Goal: Task Accomplishment & Management: Complete application form

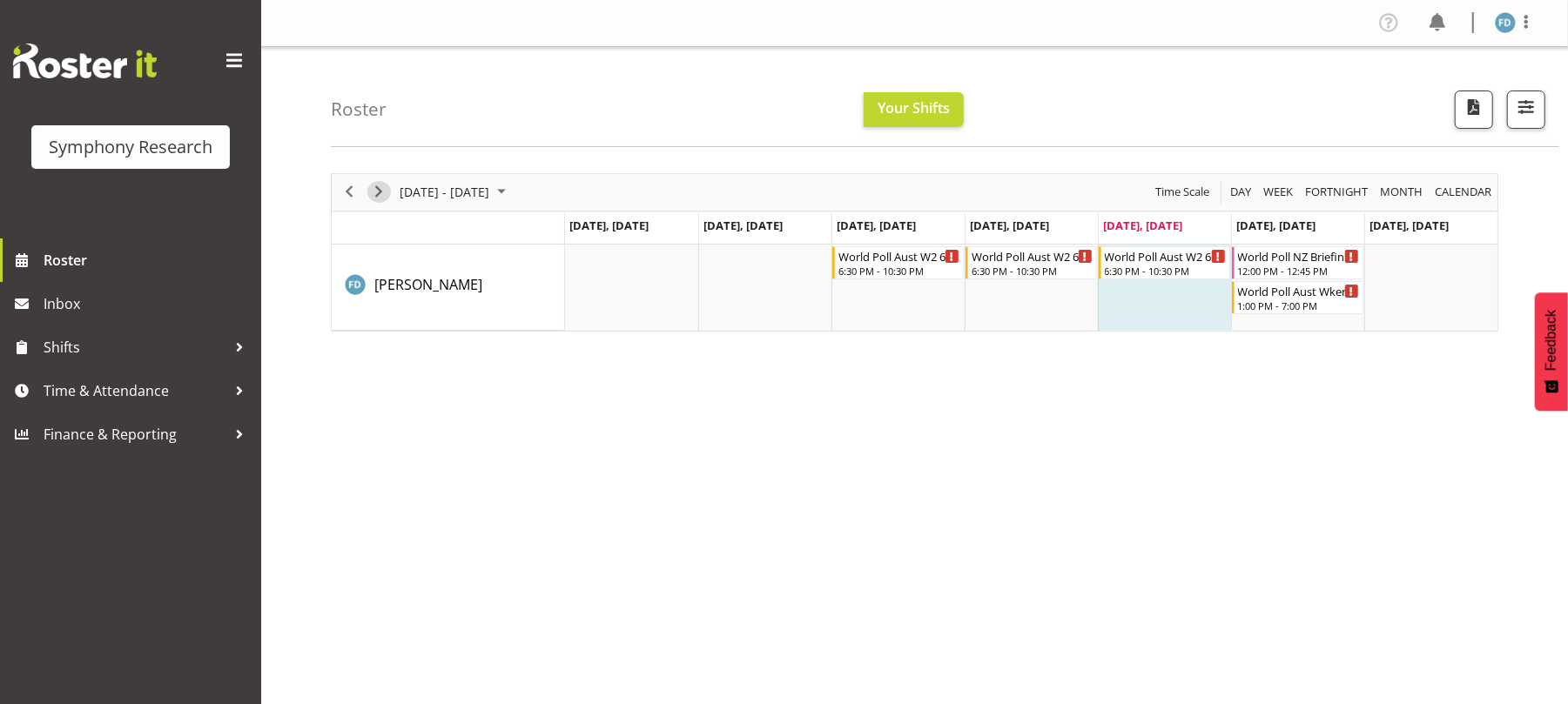
click at [374, 192] on span "Next" at bounding box center [379, 192] width 21 height 21
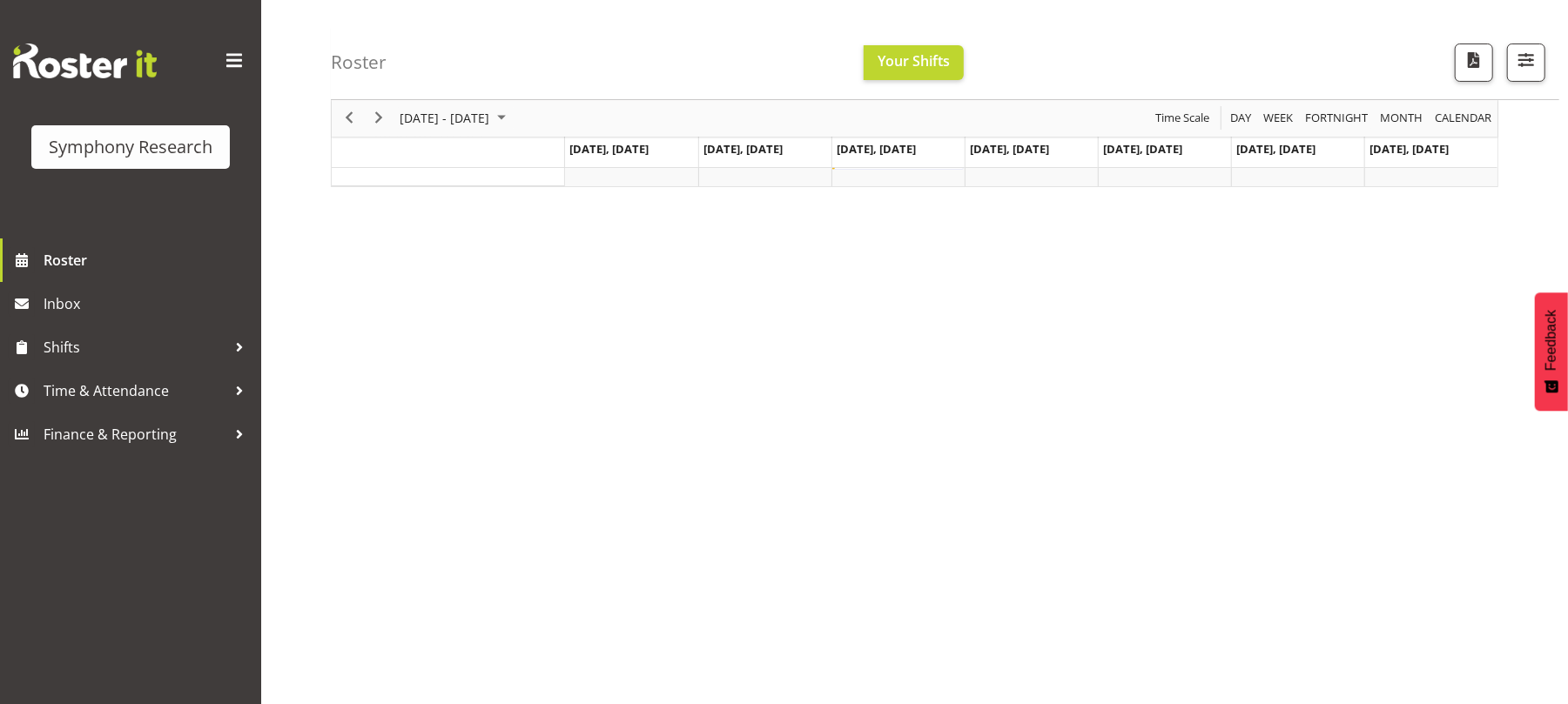
scroll to position [153, 0]
click at [150, 399] on span "Time & Attendance" at bounding box center [135, 391] width 182 height 26
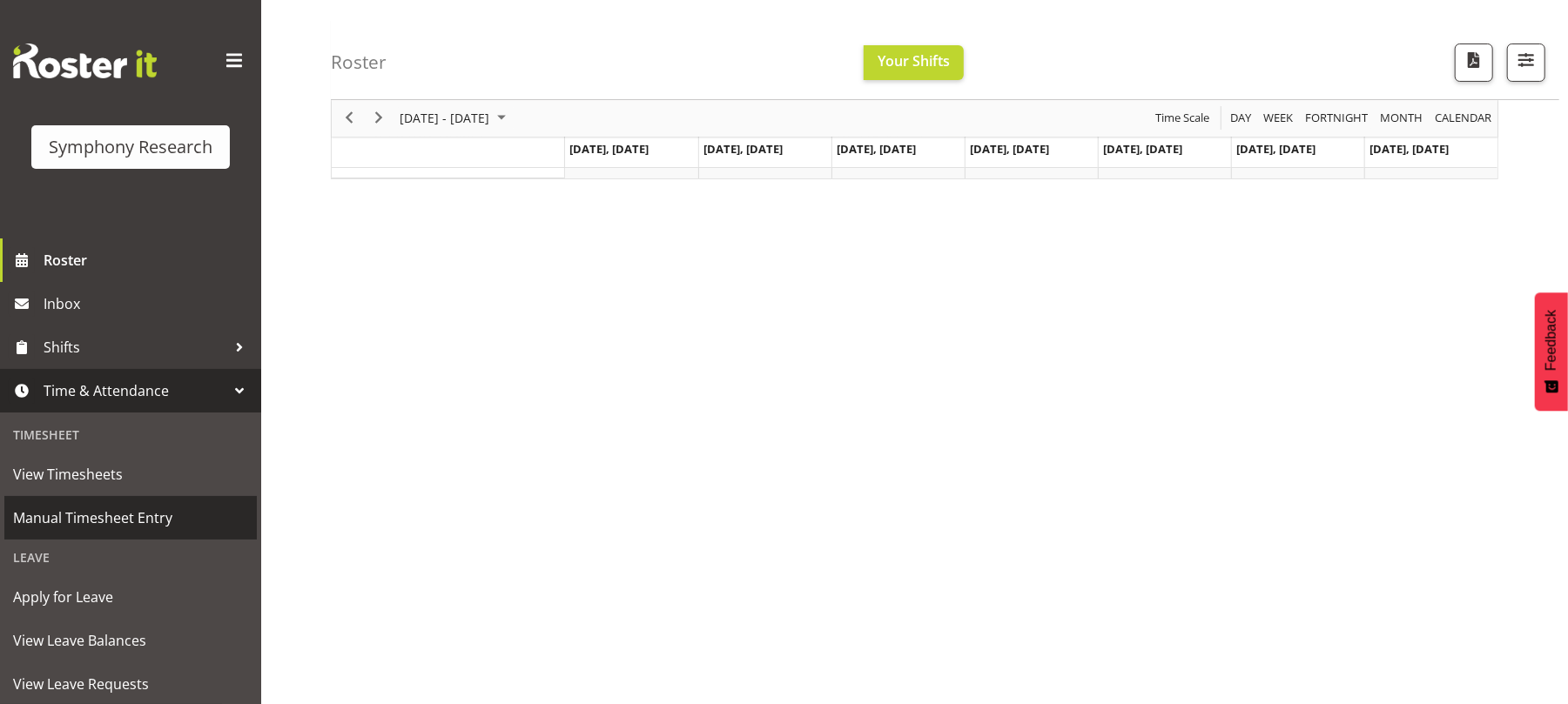
click at [131, 527] on span "Manual Timesheet Entry" at bounding box center [130, 518] width 235 height 26
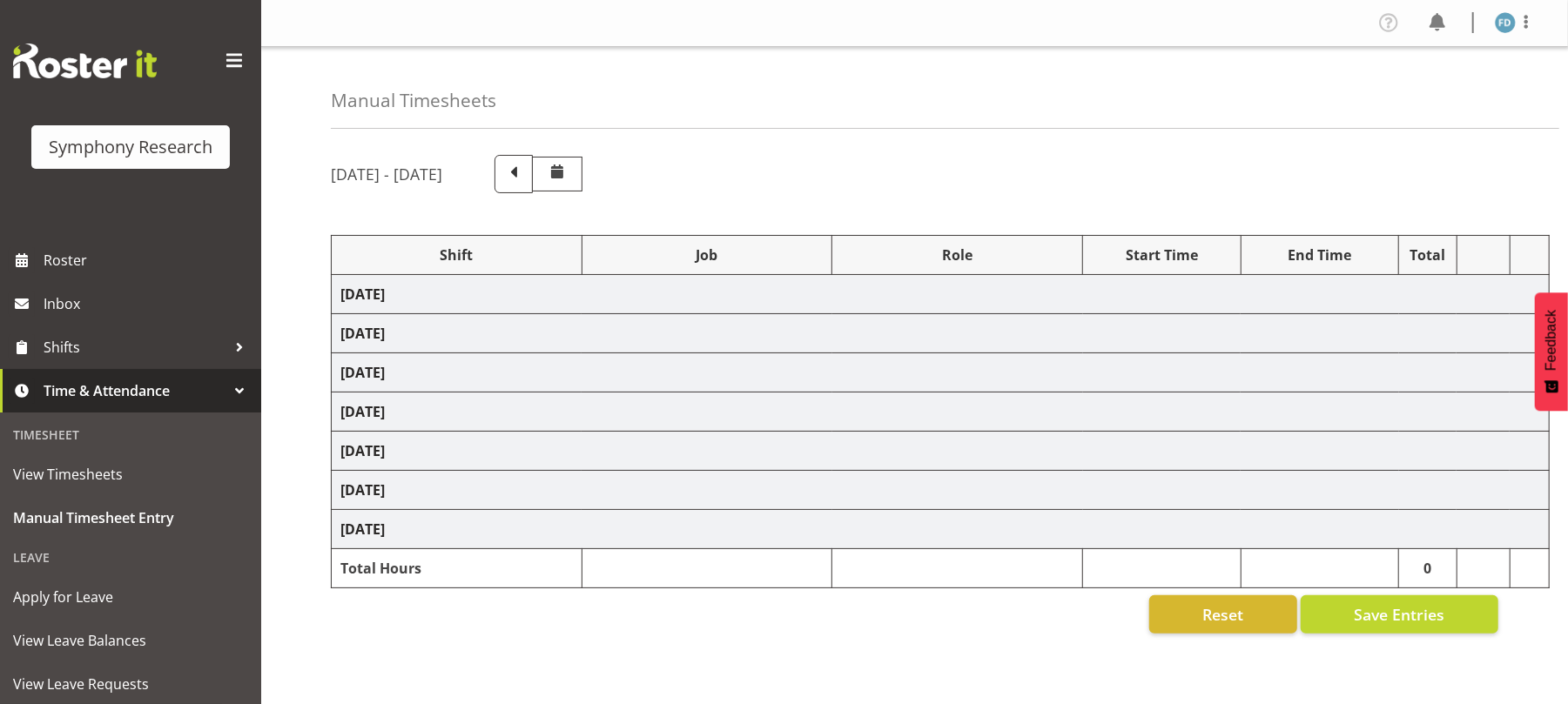
select select "2940"
select select "10242"
select select "47"
select select "17153"
select select "10239"
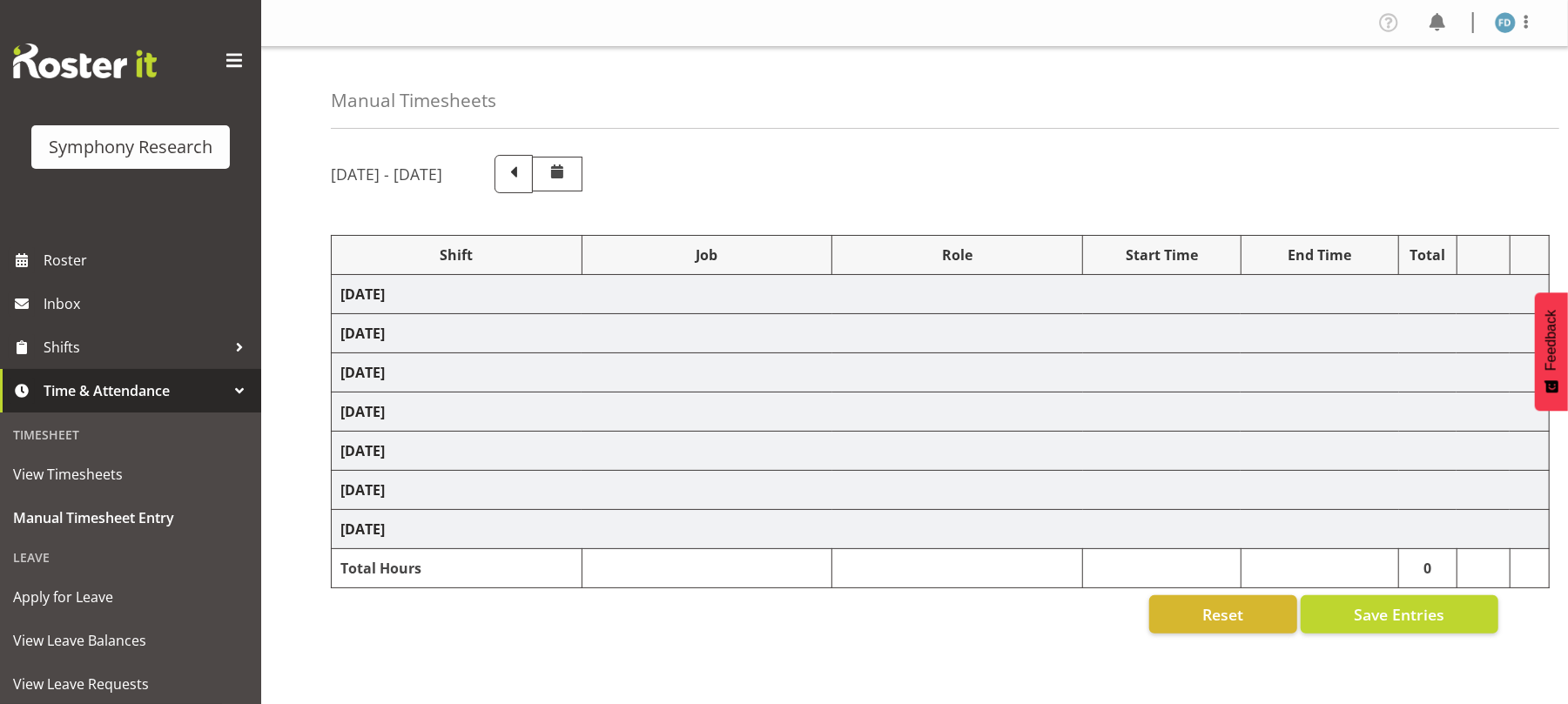
select select "47"
select select "2940"
select select "10242"
select select "47"
select select "17153"
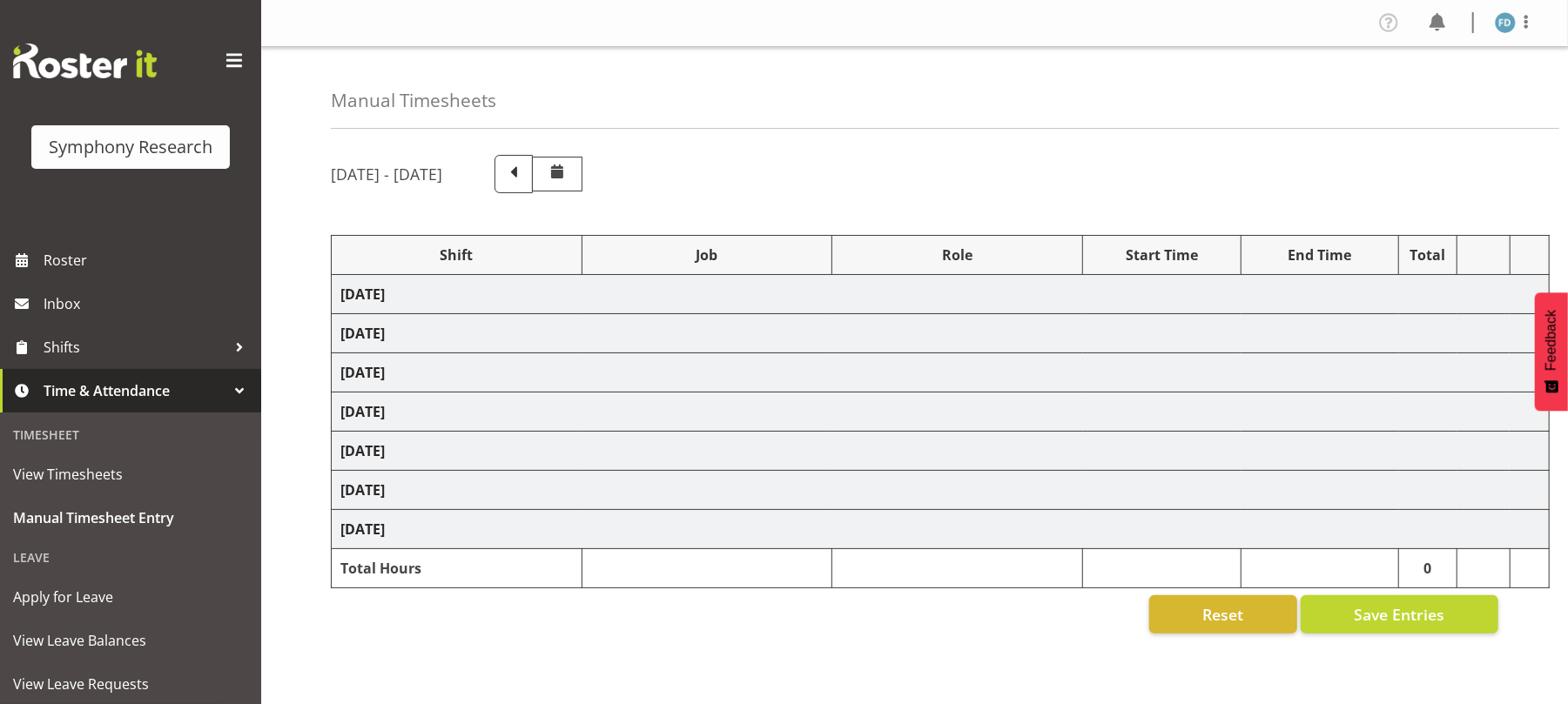
select select "10239"
select select "47"
select select "2940"
select select "10242"
select select "47"
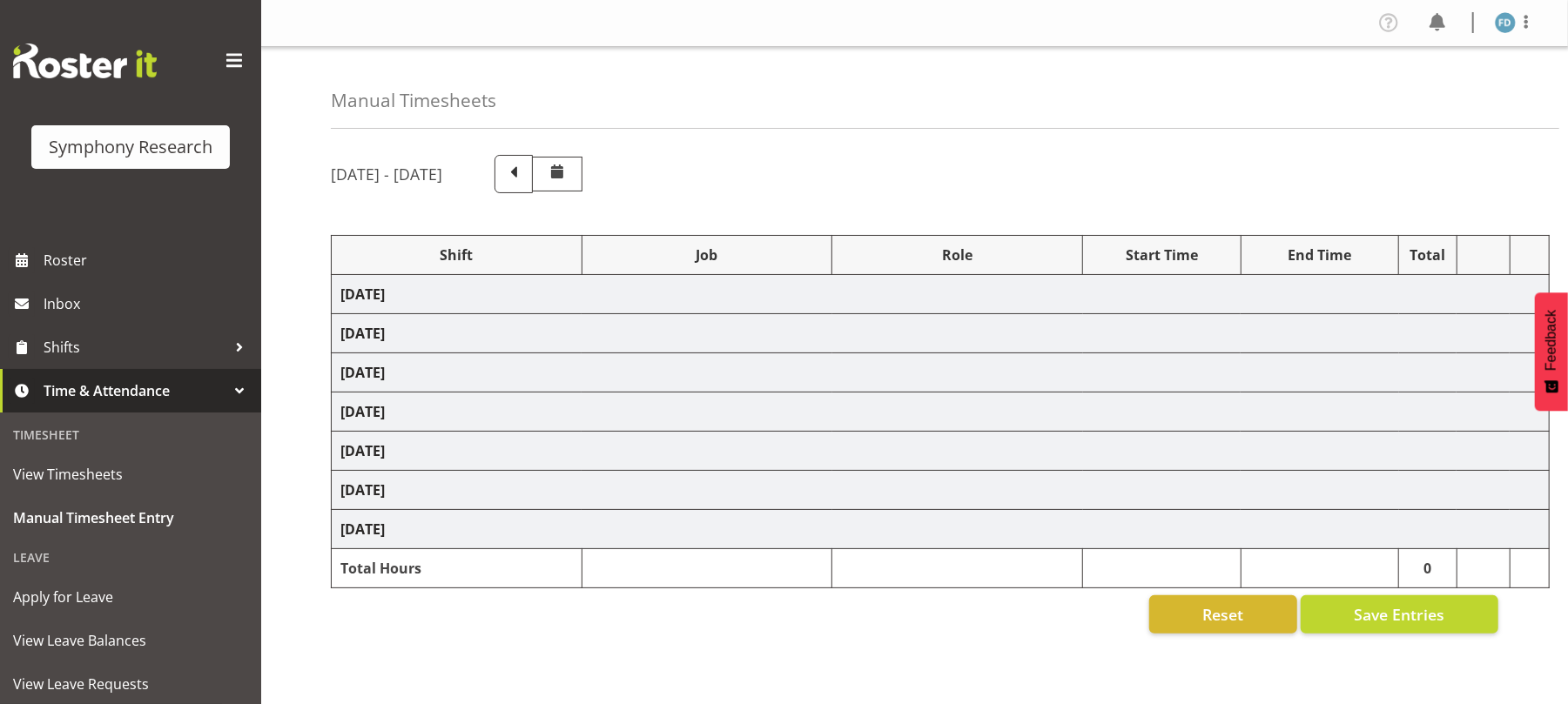
select select "17153"
select select "10239"
select select "47"
select select "2940"
select select "10242"
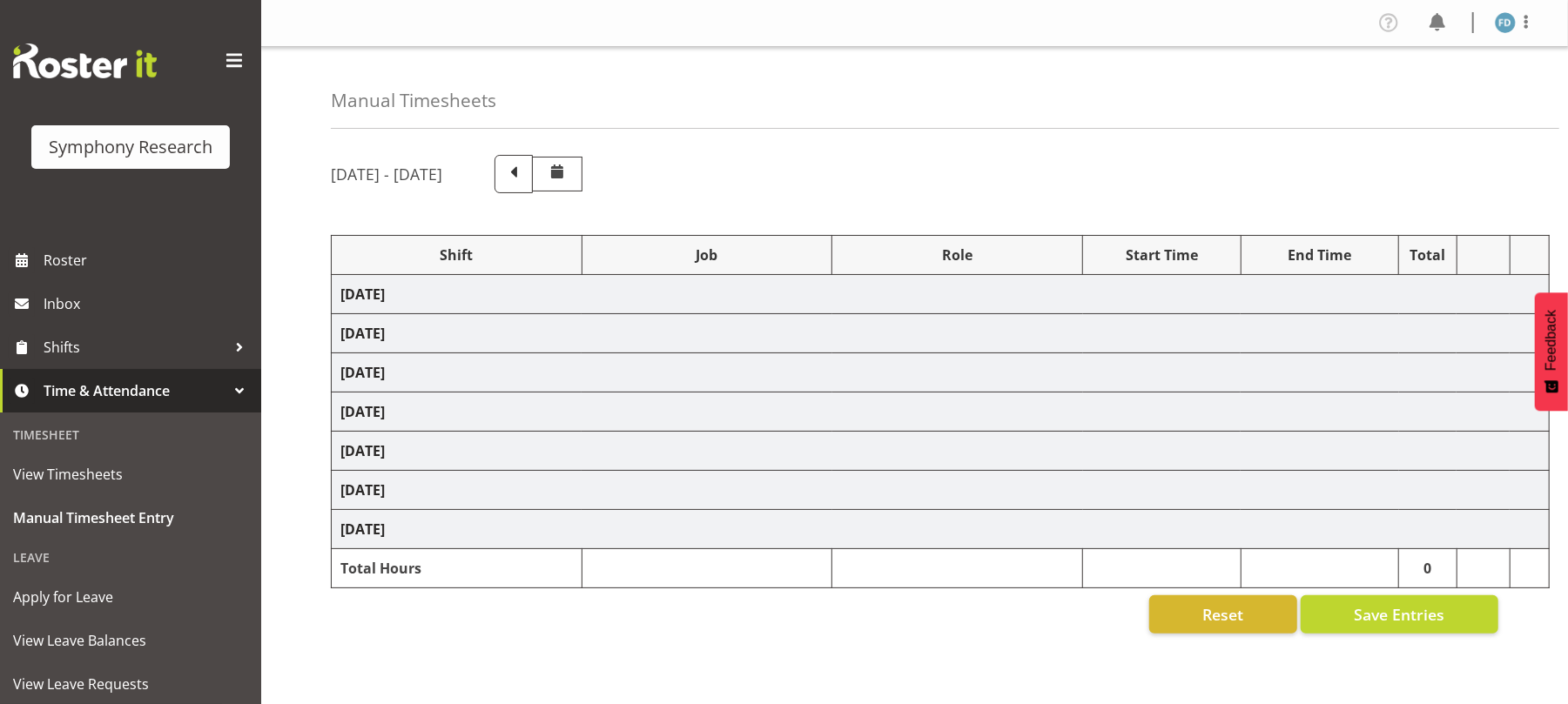
select select "47"
select select "17153"
select select "10239"
select select "47"
select select "56692"
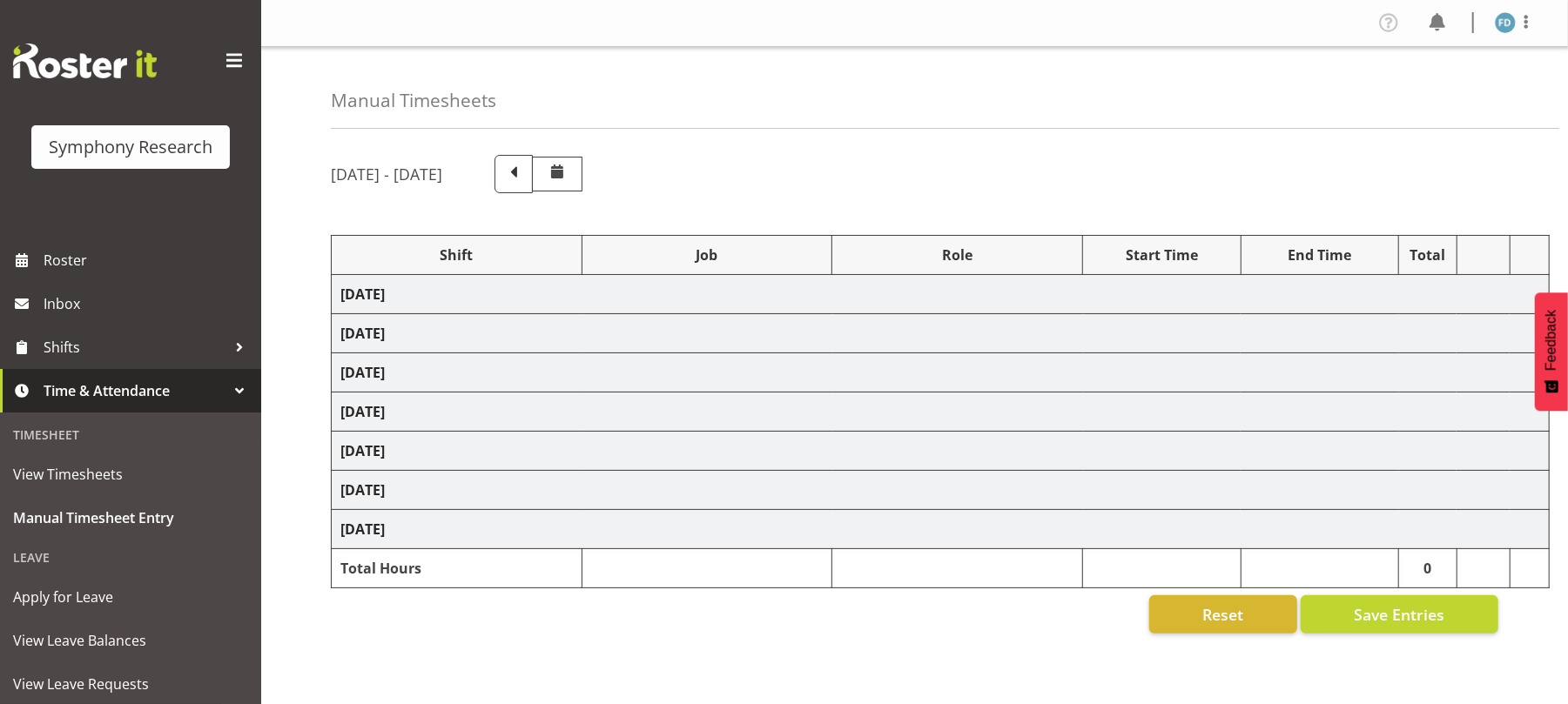
select select "10499"
select select "47"
select select "17153"
select select "10239"
select select "47"
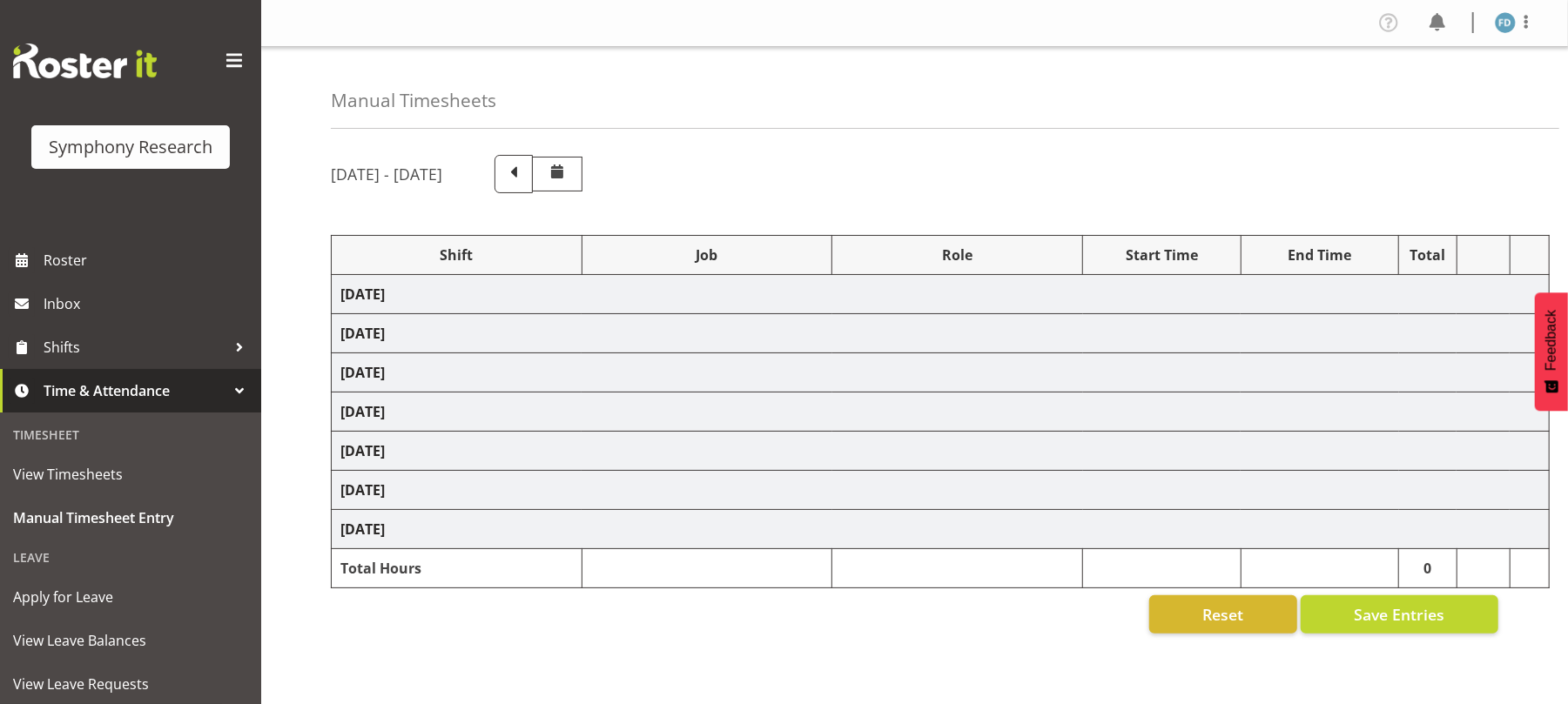
select select "56692"
select select "10499"
select select "47"
select select "56692"
select select "10499"
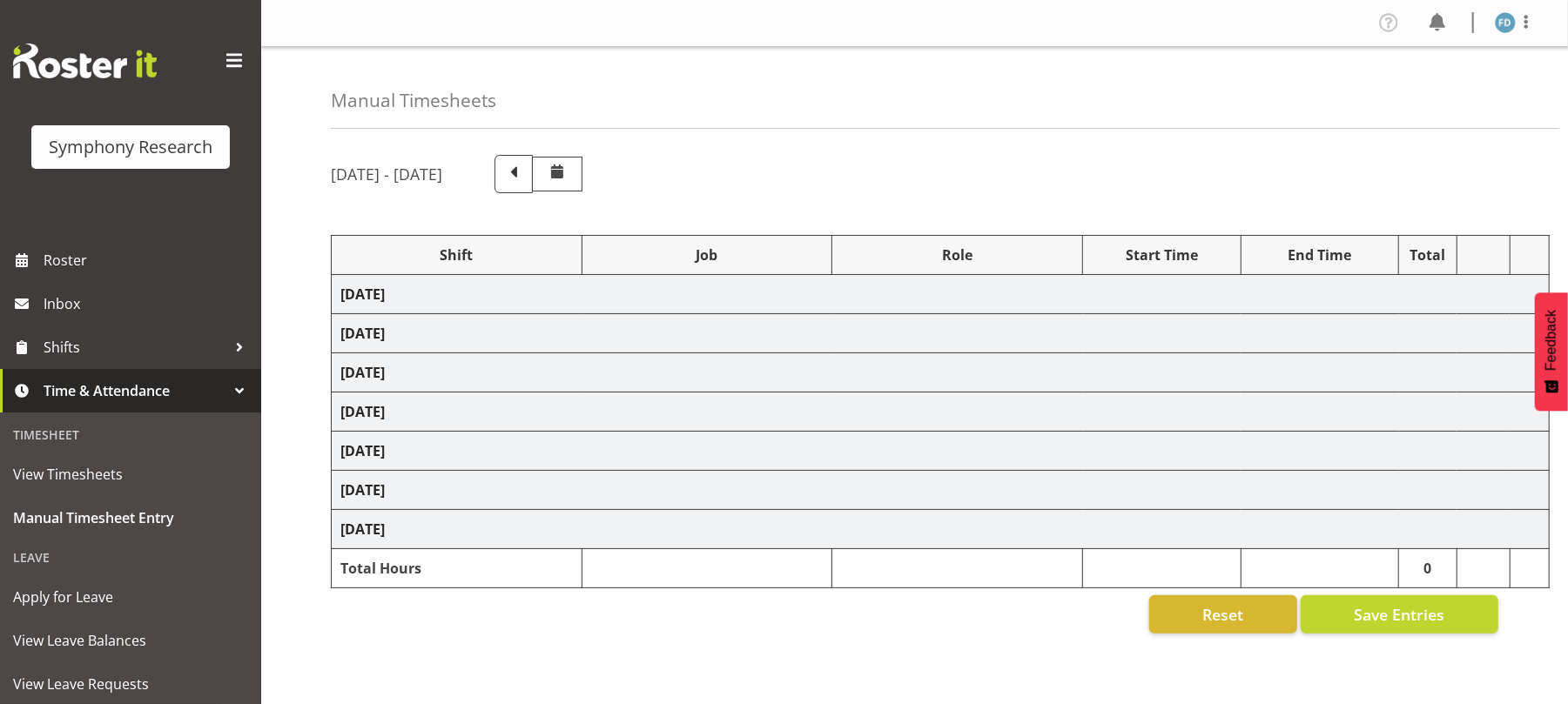
select select "47"
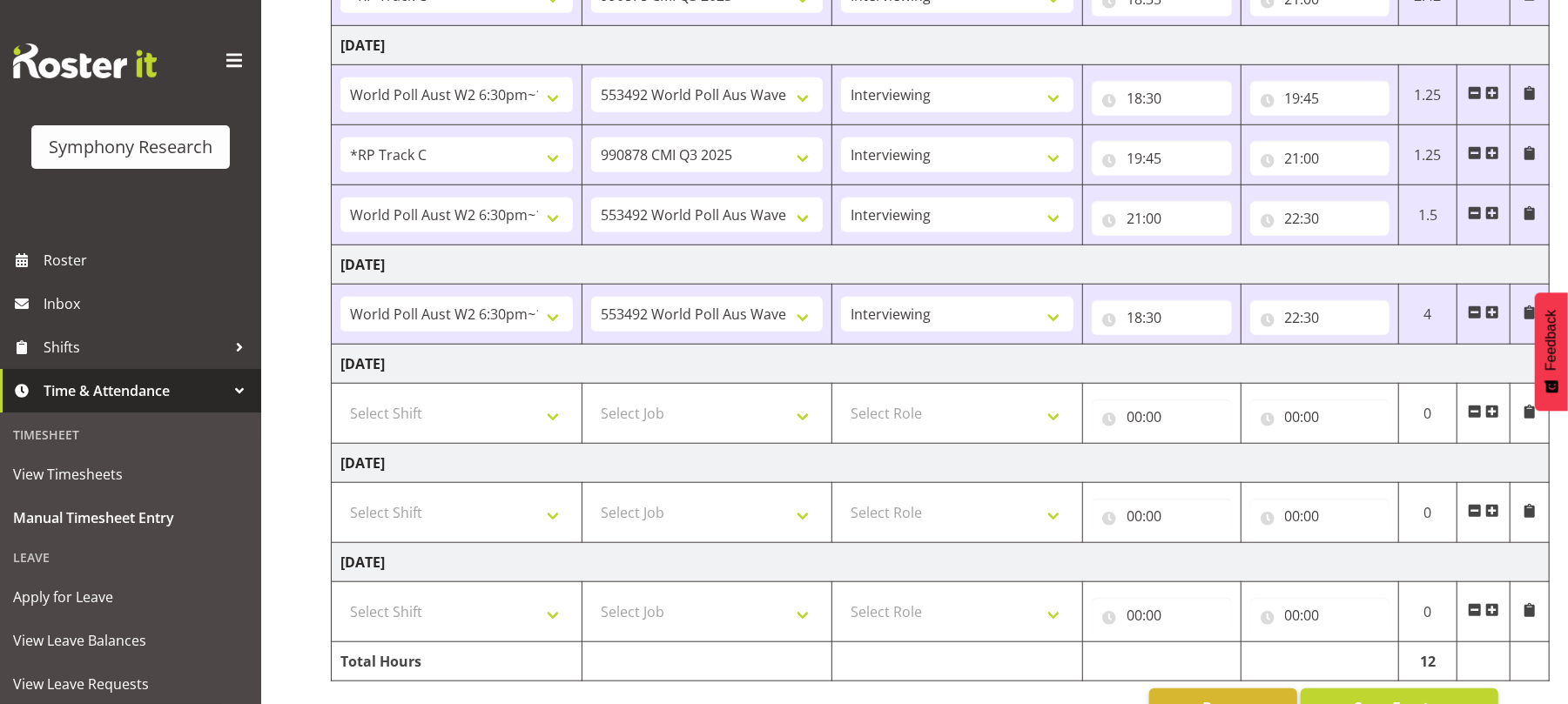
scroll to position [882, 0]
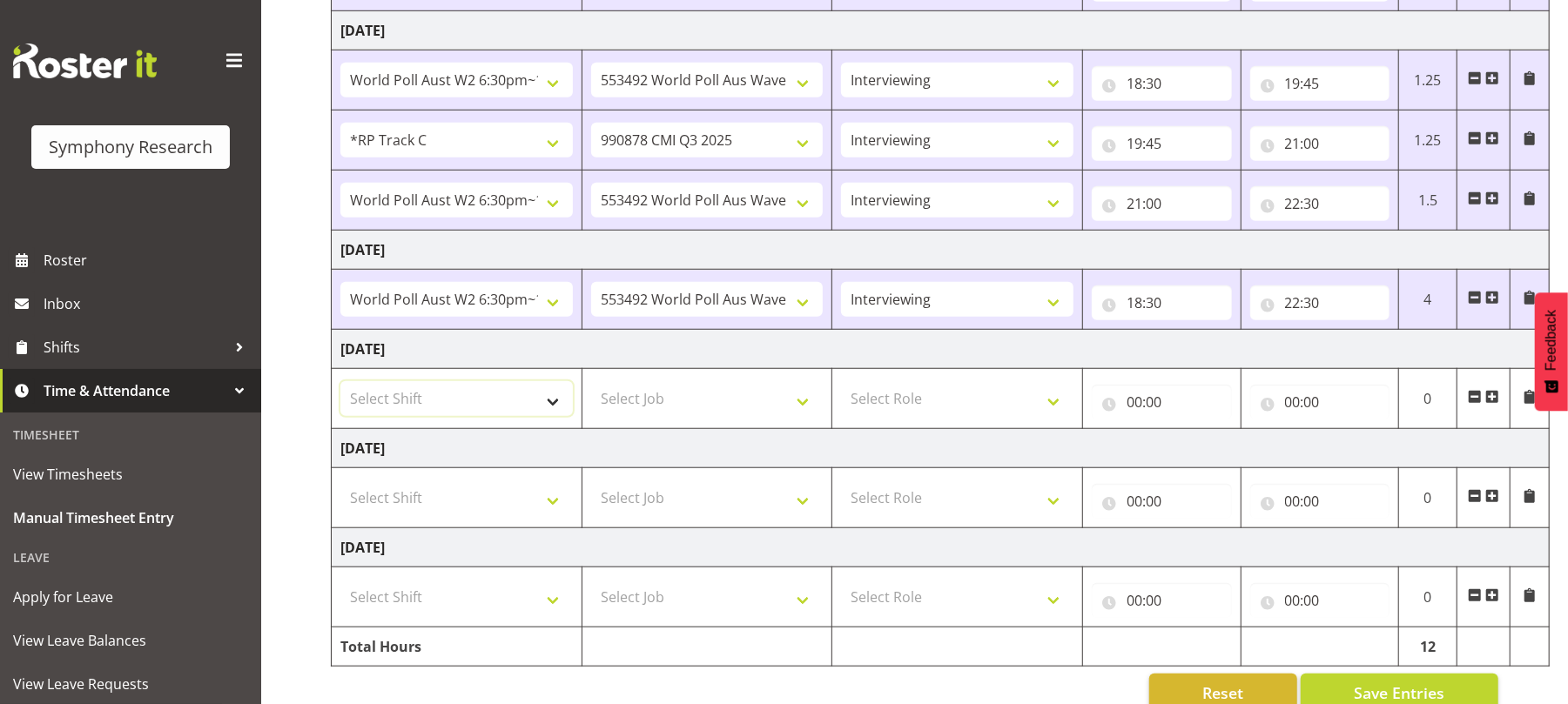
click at [550, 414] on select "Select Shift !!Project Briefing (Job to be assigned) !!Weekend Residential (Ros…" at bounding box center [457, 399] width 233 height 35
click at [555, 416] on select "Select Shift !!Project Briefing (Job to be assigned) !!Weekend Residential (Ros…" at bounding box center [457, 399] width 233 height 35
select select "56692"
click at [341, 387] on select "Select Shift !!Project Briefing (Job to be assigned) !!Weekend Residential (Ros…" at bounding box center [457, 399] width 233 height 35
click at [810, 414] on select "Select Job 550060 IF Admin 553492 World Poll Aus Wave 2 Main 2025 553500 BFM [D…" at bounding box center [707, 399] width 233 height 35
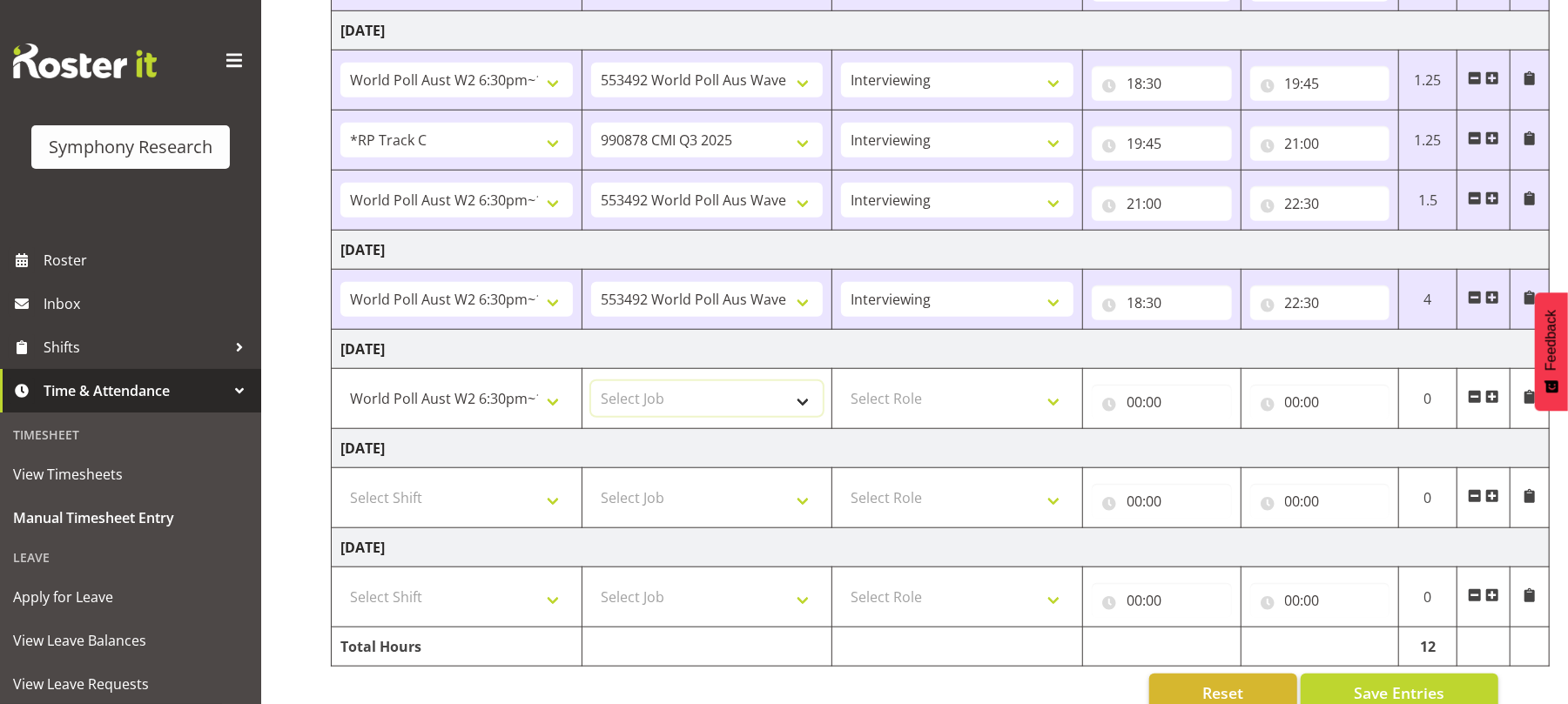
select select "10499"
click at [591, 387] on select "Select Job 550060 IF Admin 553492 World Poll Aus Wave 2 Main 2025 553500 BFM [D…" at bounding box center [707, 399] width 233 height 35
click at [1058, 412] on select "Select Role Briefing Interviewing" at bounding box center [958, 399] width 233 height 35
select select "47"
click at [841, 387] on select "Select Role Briefing Interviewing" at bounding box center [958, 399] width 233 height 35
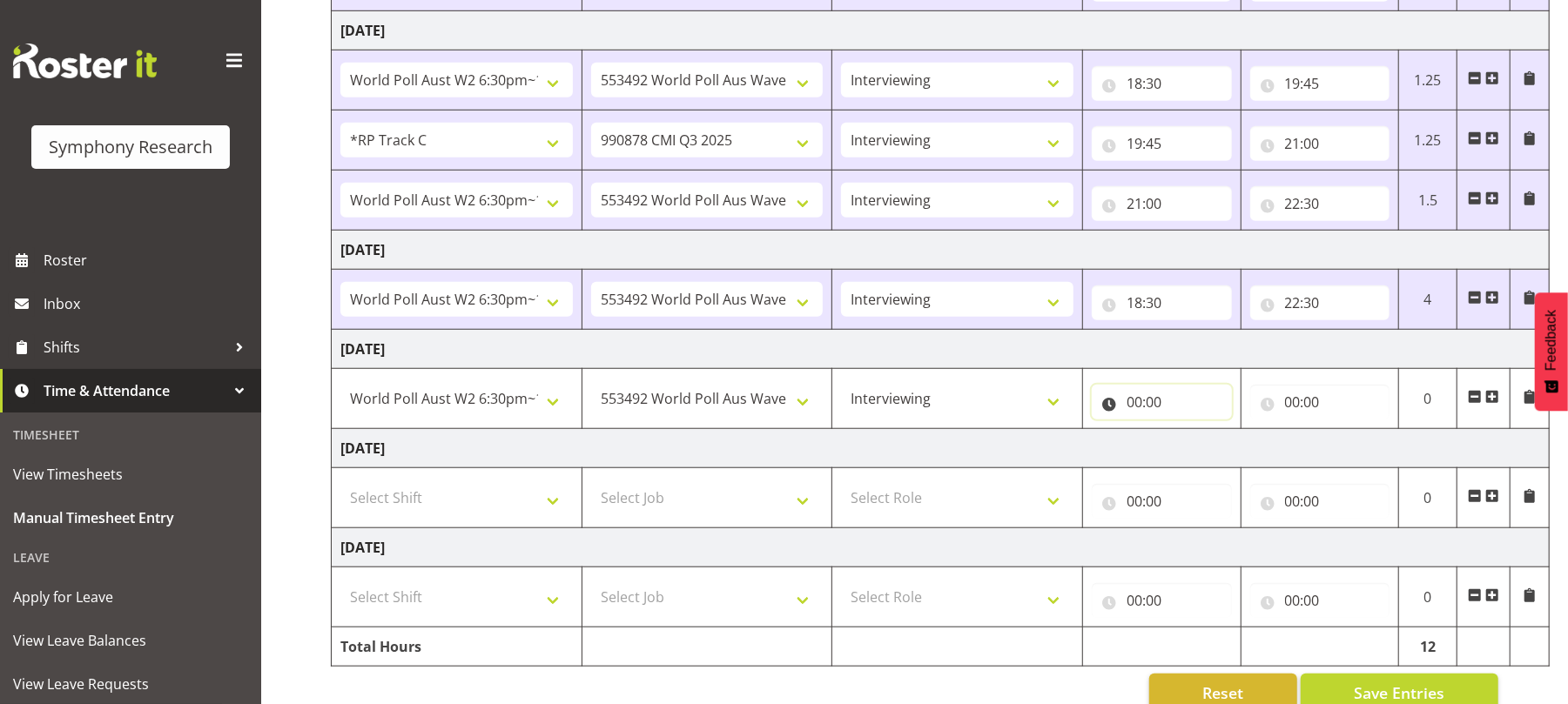
click at [1127, 404] on input "00:00" at bounding box center [1162, 402] width 141 height 35
click at [1211, 455] on select "00 01 02 03 04 05 06 07 08 09 10 11 12 13 14 15 16 17 18 19 20 21 22 23" at bounding box center [1211, 447] width 39 height 35
select select "18"
click at [1192, 436] on select "00 01 02 03 04 05 06 07 08 09 10 11 12 13 14 15 16 17 18 19 20 21 22 23" at bounding box center [1211, 447] width 39 height 35
type input "18:00"
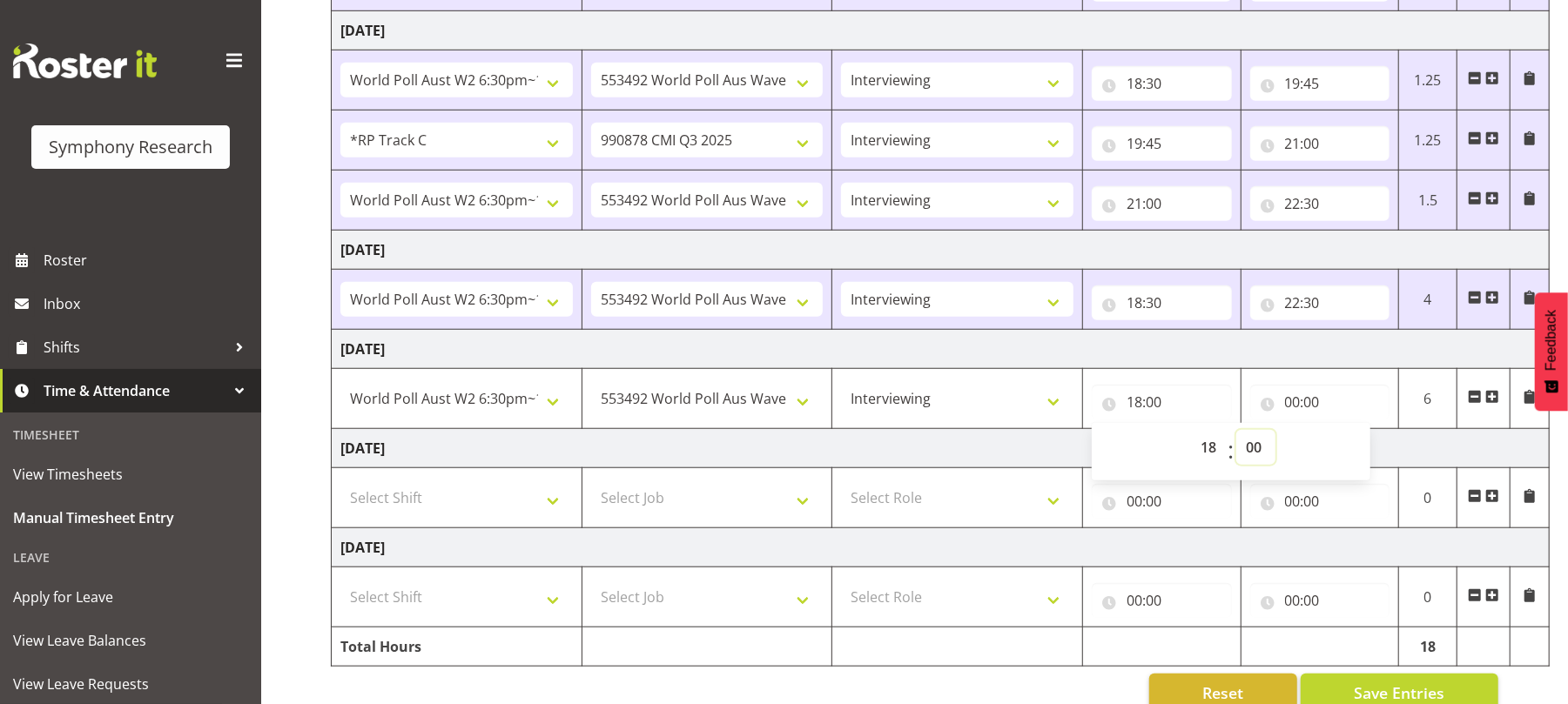
click at [1248, 444] on select "00 01 02 03 04 05 06 07 08 09 10 11 12 13 14 15 16 17 18 19 20 21 22 23 24 25 2…" at bounding box center [1257, 447] width 39 height 35
select select "30"
click at [1237, 436] on select "00 01 02 03 04 05 06 07 08 09 10 11 12 13 14 15 16 17 18 19 20 21 22 23 24 25 2…" at bounding box center [1257, 447] width 39 height 35
type input "18:30"
click at [1292, 405] on input "00:00" at bounding box center [1321, 402] width 141 height 35
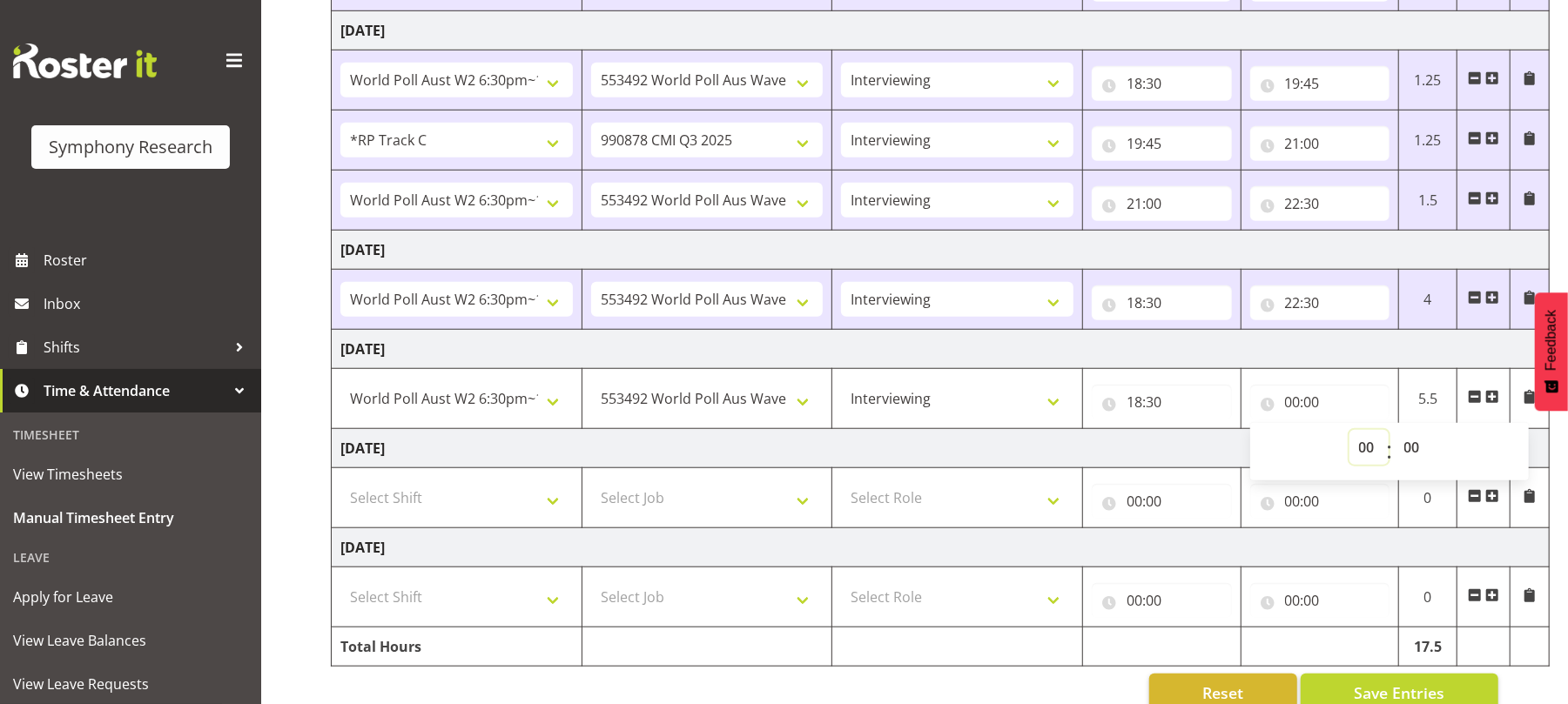
drag, startPoint x: 1364, startPoint y: 446, endPoint x: 1371, endPoint y: 422, distance: 25.0
click at [1371, 420] on div "00:00 00 01 02 03 04 05 06 07 08 09 10 11 12 13 14 15 16 17 18 19 20 21 22 23 :…" at bounding box center [1321, 402] width 141 height 35
click at [1289, 402] on input "00:00" at bounding box center [1321, 402] width 141 height 35
drag, startPoint x: 1366, startPoint y: 456, endPoint x: 1369, endPoint y: 422, distance: 34.1
click at [1369, 420] on div "00:00 00 01 02 03 04 05 06 07 08 09 10 11 12 13 14 15 16 17 18 19 20 21 22 23 :…" at bounding box center [1321, 402] width 141 height 35
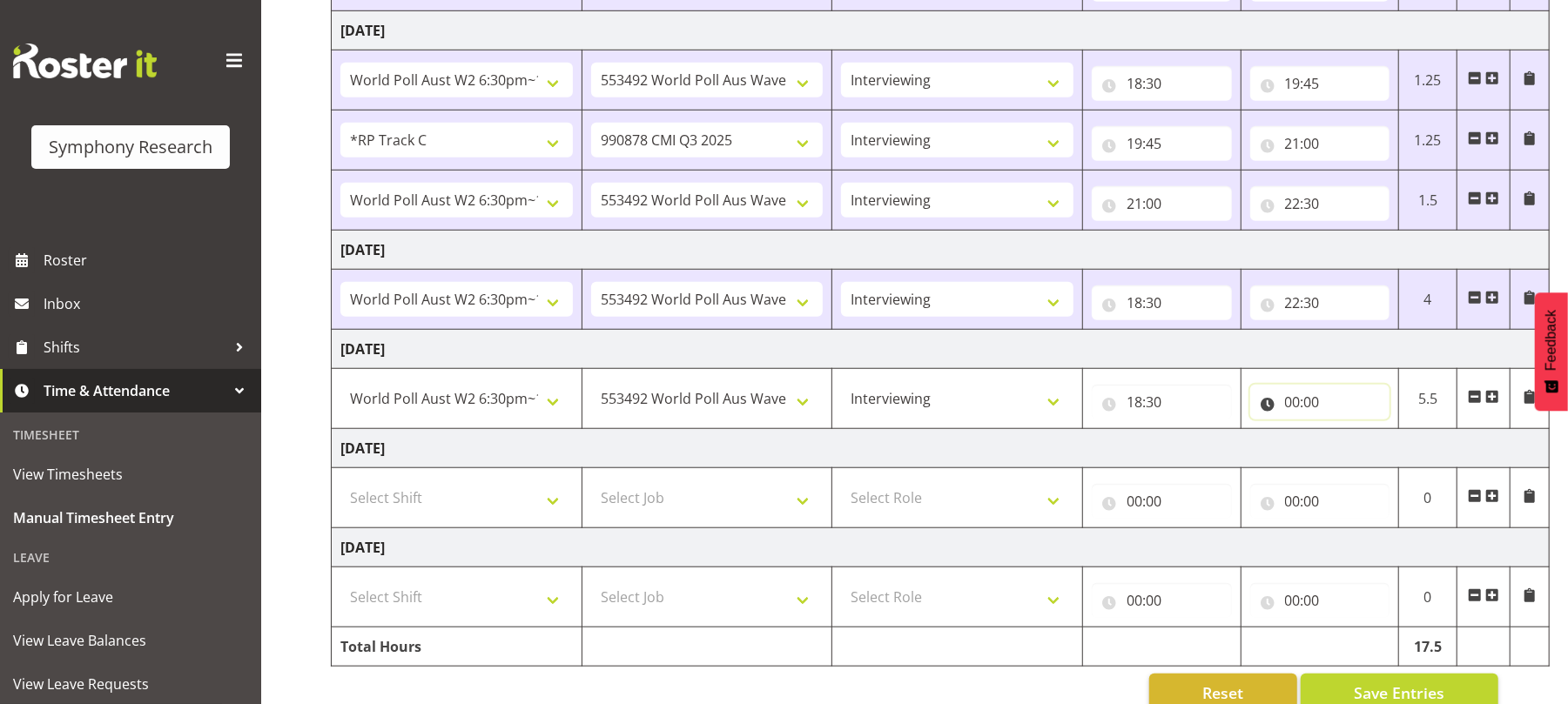
click at [1369, 420] on input "00:00" at bounding box center [1321, 402] width 141 height 35
click at [1365, 454] on select "00 01 02 03 04 05 06 07 08 09 10 11 12 13 14 15 16 17 18 19 20 21 22 23" at bounding box center [1369, 447] width 39 height 35
select select "19"
click at [1350, 436] on select "00 01 02 03 04 05 06 07 08 09 10 11 12 13 14 15 16 17 18 19 20 21 22 23" at bounding box center [1369, 447] width 39 height 35
type input "19:00"
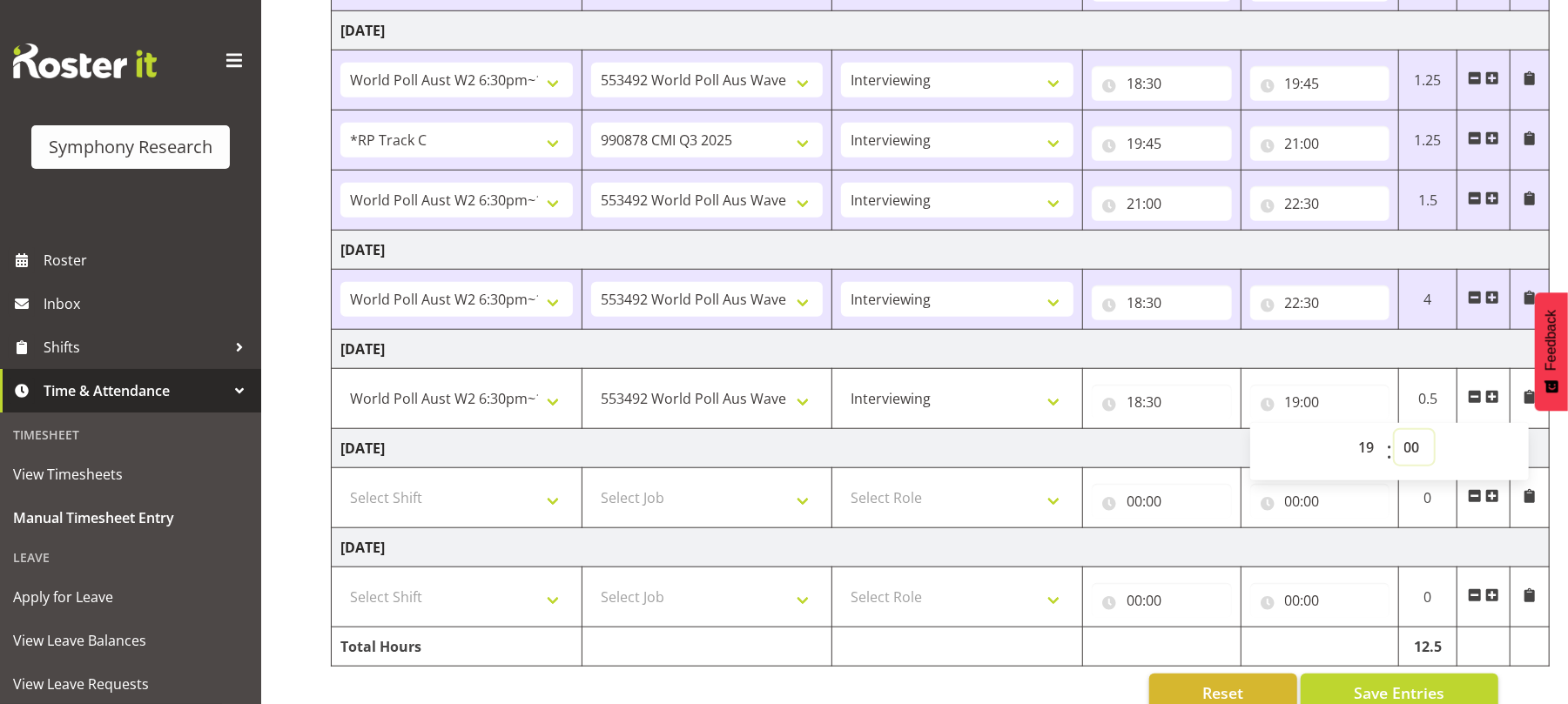
drag, startPoint x: 1412, startPoint y: 447, endPoint x: 1416, endPoint y: 383, distance: 64.1
click at [1416, 383] on tr "!!Project Briefing (Job to be assigned) !!Weekend Residential (Roster IT Shift …" at bounding box center [941, 400] width 1219 height 60
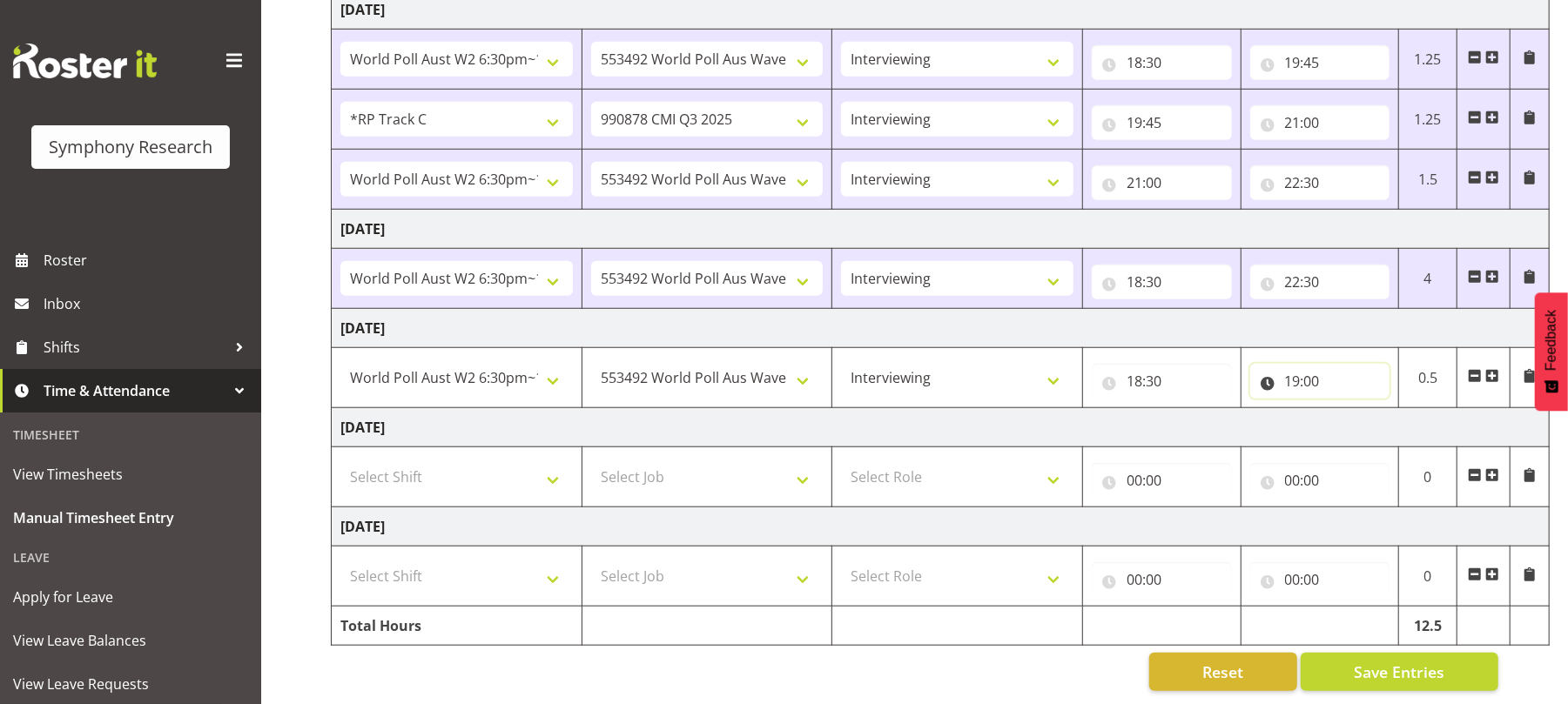
click at [1312, 364] on input "19:00" at bounding box center [1321, 381] width 141 height 35
drag, startPoint x: 1412, startPoint y: 400, endPoint x: 1409, endPoint y: 342, distance: 58.1
click at [1409, 348] on tr "!!Project Briefing (Job to be assigned) !!Weekend Residential (Roster IT Shift …" at bounding box center [941, 378] width 1219 height 60
click at [1310, 364] on input "19:00" at bounding box center [1321, 381] width 141 height 35
click at [1413, 409] on select "00 01 02 03 04 05 06 07 08 09 10 11 12 13 14 15 16 17 18 19 20 21 22 23 24 25 2…" at bounding box center [1415, 427] width 39 height 35
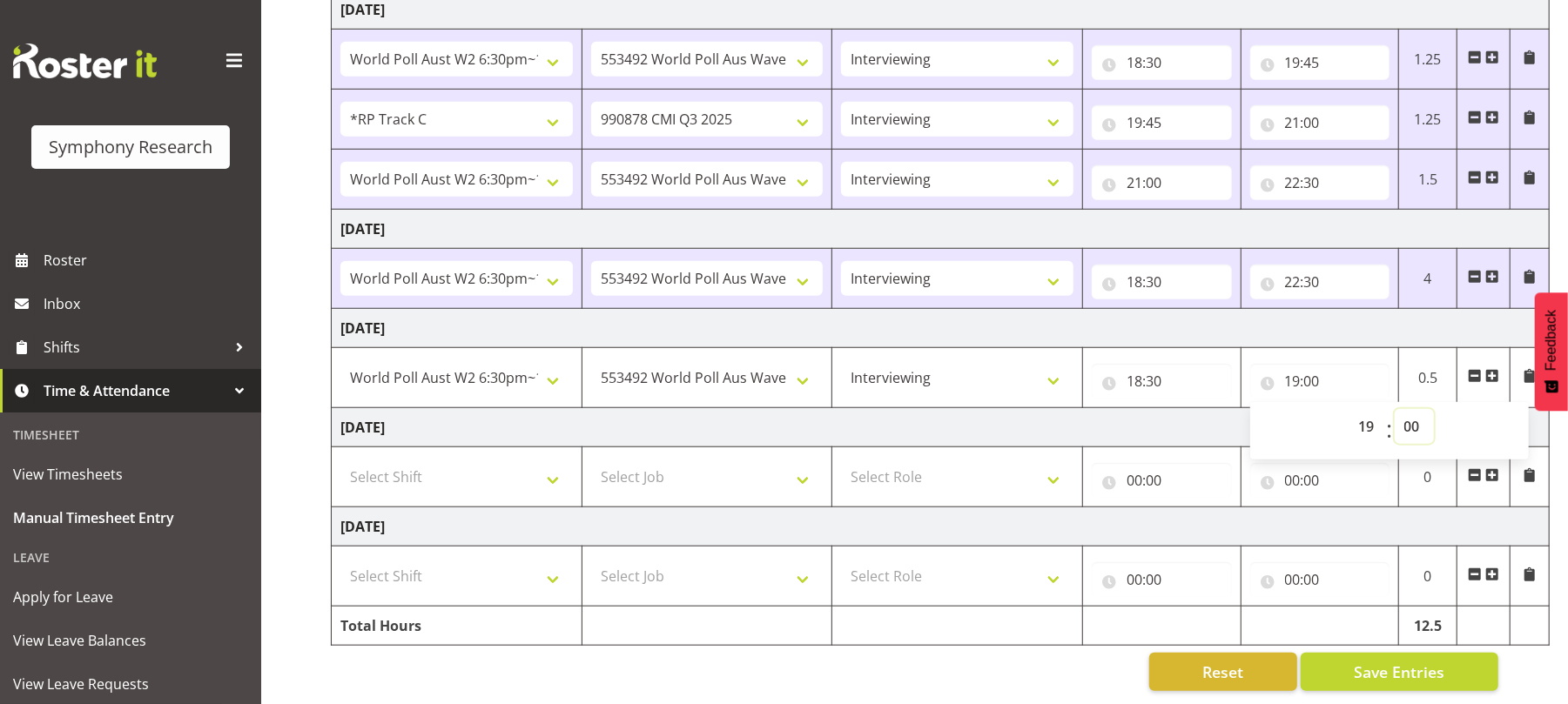
select select "45"
click at [1395, 409] on select "00 01 02 03 04 05 06 07 08 09 10 11 12 13 14 15 16 17 18 19 20 21 22 23 24 25 2…" at bounding box center [1415, 427] width 39 height 35
type input "19:45"
click at [1389, 668] on button "Save Entries" at bounding box center [1400, 671] width 198 height 38
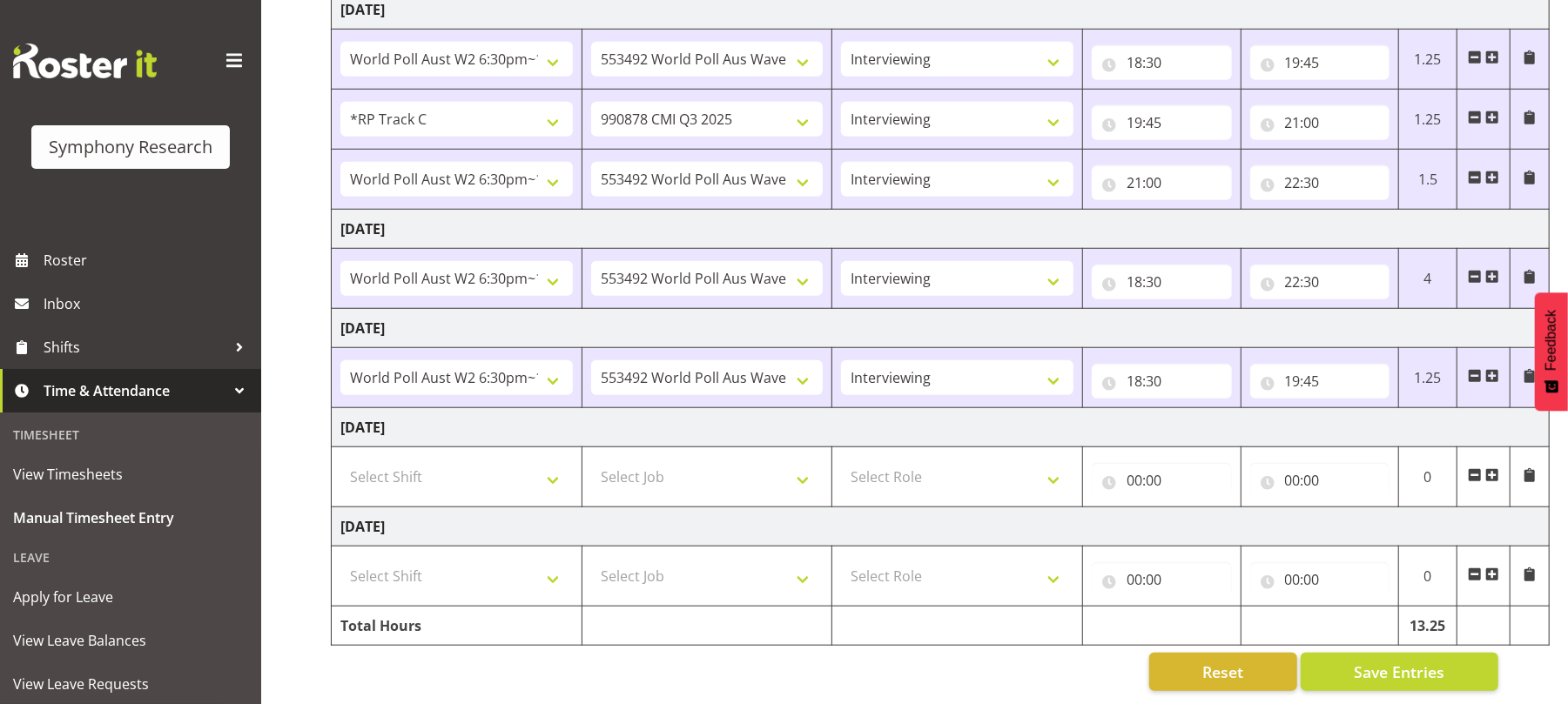
click at [1494, 369] on span at bounding box center [1492, 376] width 14 height 14
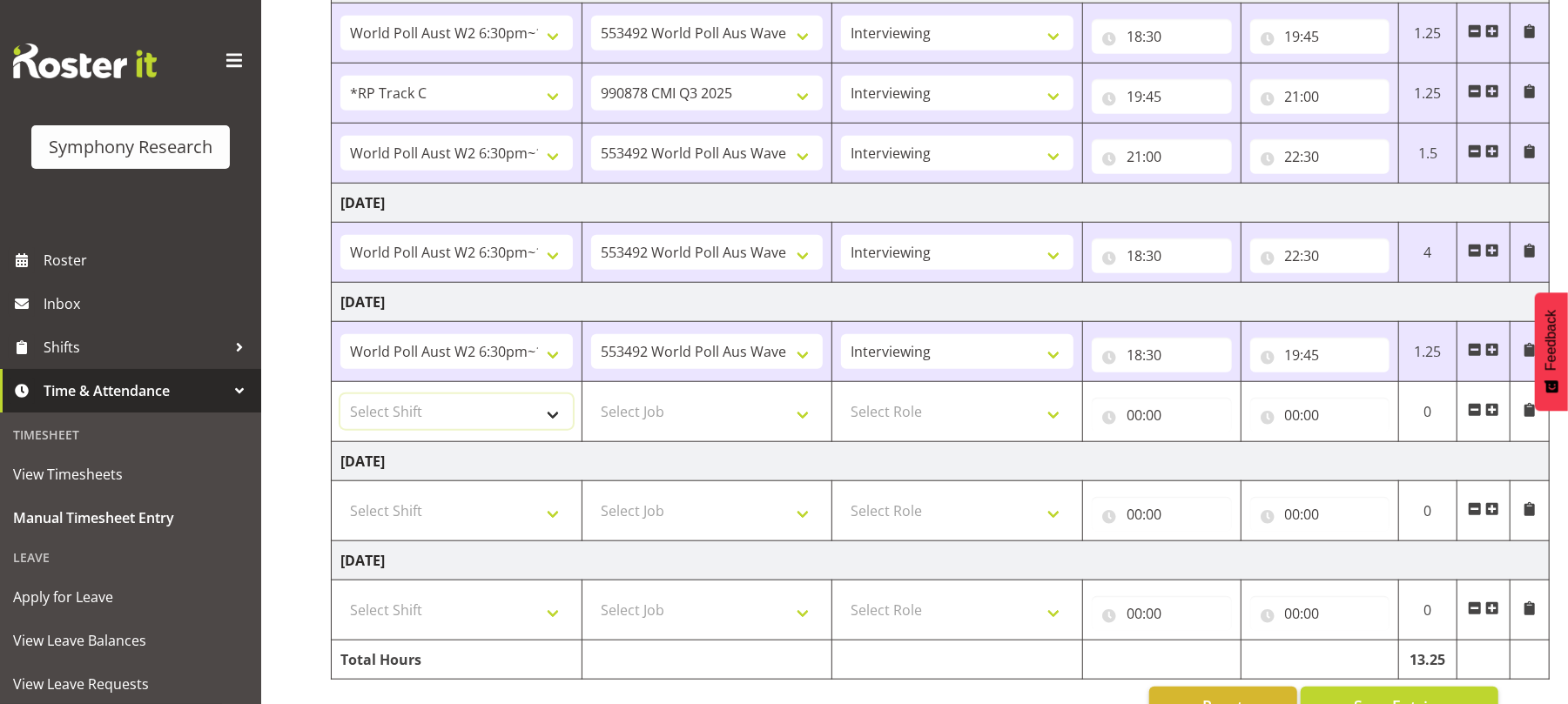
click at [555, 426] on select "Select Shift !!Project Briefing (Job to be assigned) !!Weekend Residential (Ros…" at bounding box center [457, 412] width 233 height 35
select select "2940"
click at [341, 401] on select "Select Shift !!Project Briefing (Job to be assigned) !!Weekend Residential (Ros…" at bounding box center [457, 412] width 233 height 35
click at [809, 429] on select "Select Job 550060 IF Admin 553492 World Poll Aus Wave 2 Main 2025 553500 BFM [D…" at bounding box center [707, 412] width 233 height 35
select select "10242"
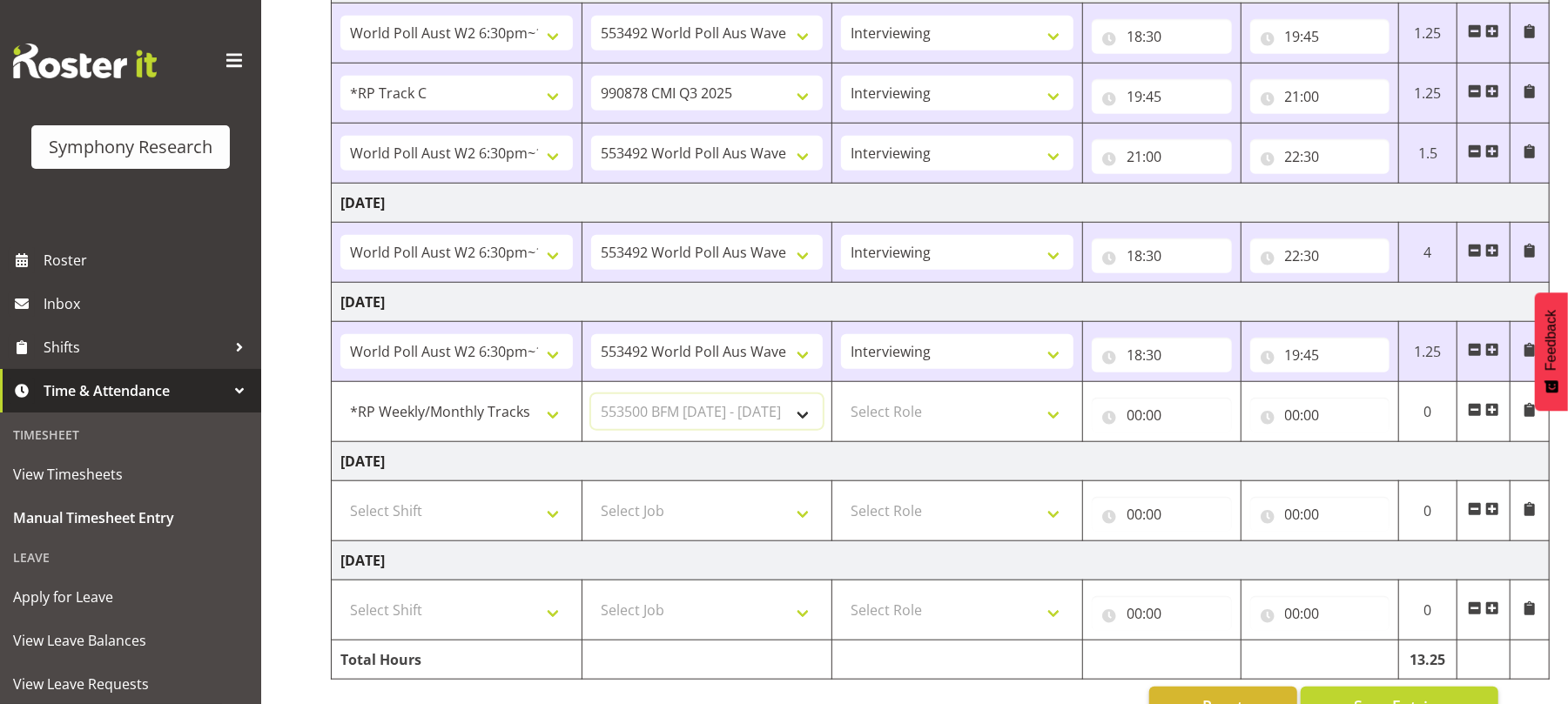
click at [591, 401] on select "Select Job 550060 IF Admin 553492 World Poll Aus Wave 2 Main 2025 553500 BFM [D…" at bounding box center [707, 412] width 233 height 35
click at [1058, 426] on select "Select Role Briefing Interviewing" at bounding box center [958, 412] width 233 height 35
select select "47"
click at [841, 401] on select "Select Role Briefing Interviewing" at bounding box center [958, 412] width 233 height 35
click at [1135, 425] on input "00:00" at bounding box center [1162, 415] width 141 height 35
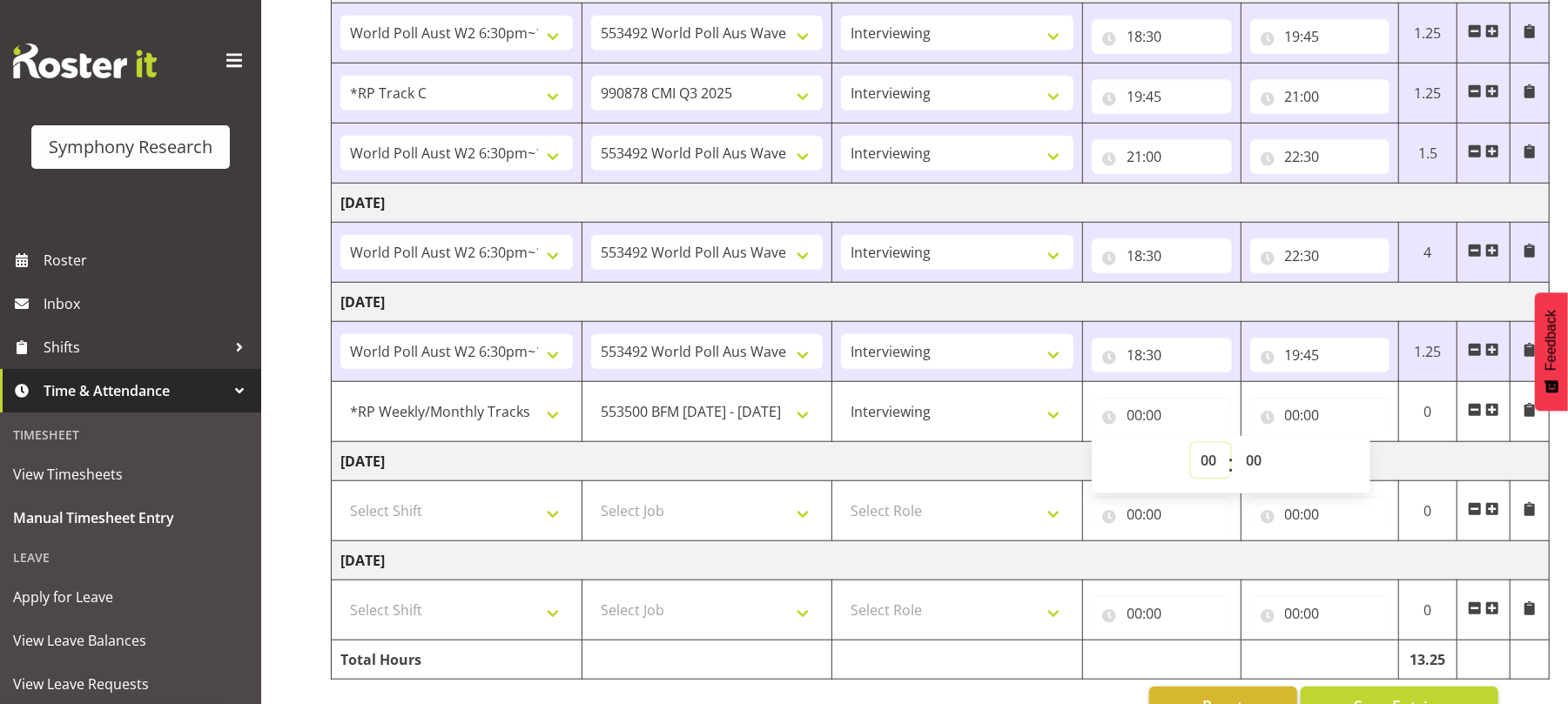
click at [1210, 458] on select "00 01 02 03 04 05 06 07 08 09 10 11 12 13 14 15 16 17 18 19 20 21 22 23" at bounding box center [1211, 461] width 39 height 35
select select "19"
click at [1192, 450] on select "00 01 02 03 04 05 06 07 08 09 10 11 12 13 14 15 16 17 18 19 20 21 22 23" at bounding box center [1211, 461] width 39 height 35
type input "19:00"
click at [1255, 464] on select "00 01 02 03 04 05 06 07 08 09 10 11 12 13 14 15 16 17 18 19 20 21 22 23 24 25 2…" at bounding box center [1257, 461] width 39 height 35
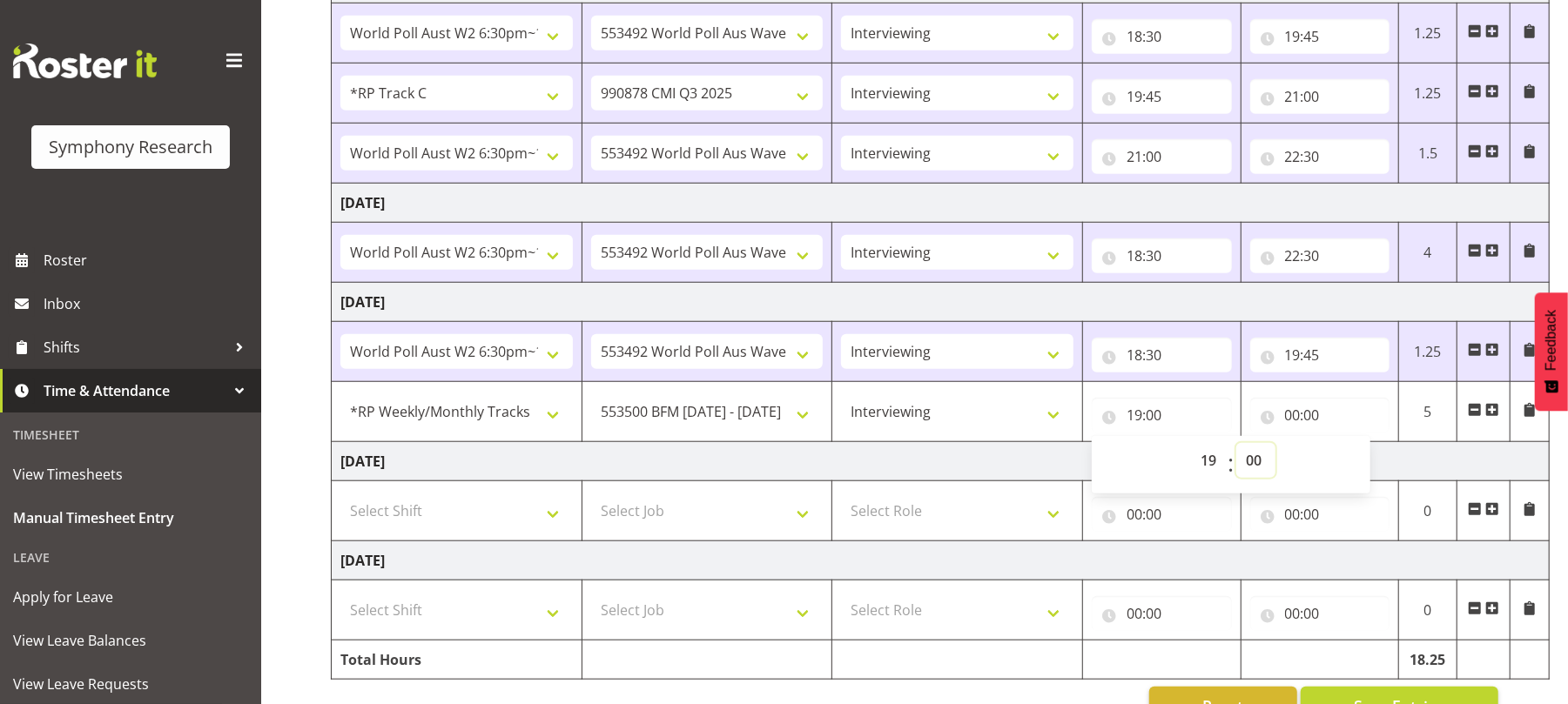
select select "45"
click at [1237, 450] on select "00 01 02 03 04 05 06 07 08 09 10 11 12 13 14 15 16 17 18 19 20 21 22 23 24 25 2…" at bounding box center [1257, 461] width 39 height 35
type input "19:45"
click at [1294, 422] on input "00:00" at bounding box center [1321, 415] width 141 height 35
drag, startPoint x: 1356, startPoint y: 464, endPoint x: 1370, endPoint y: 432, distance: 34.9
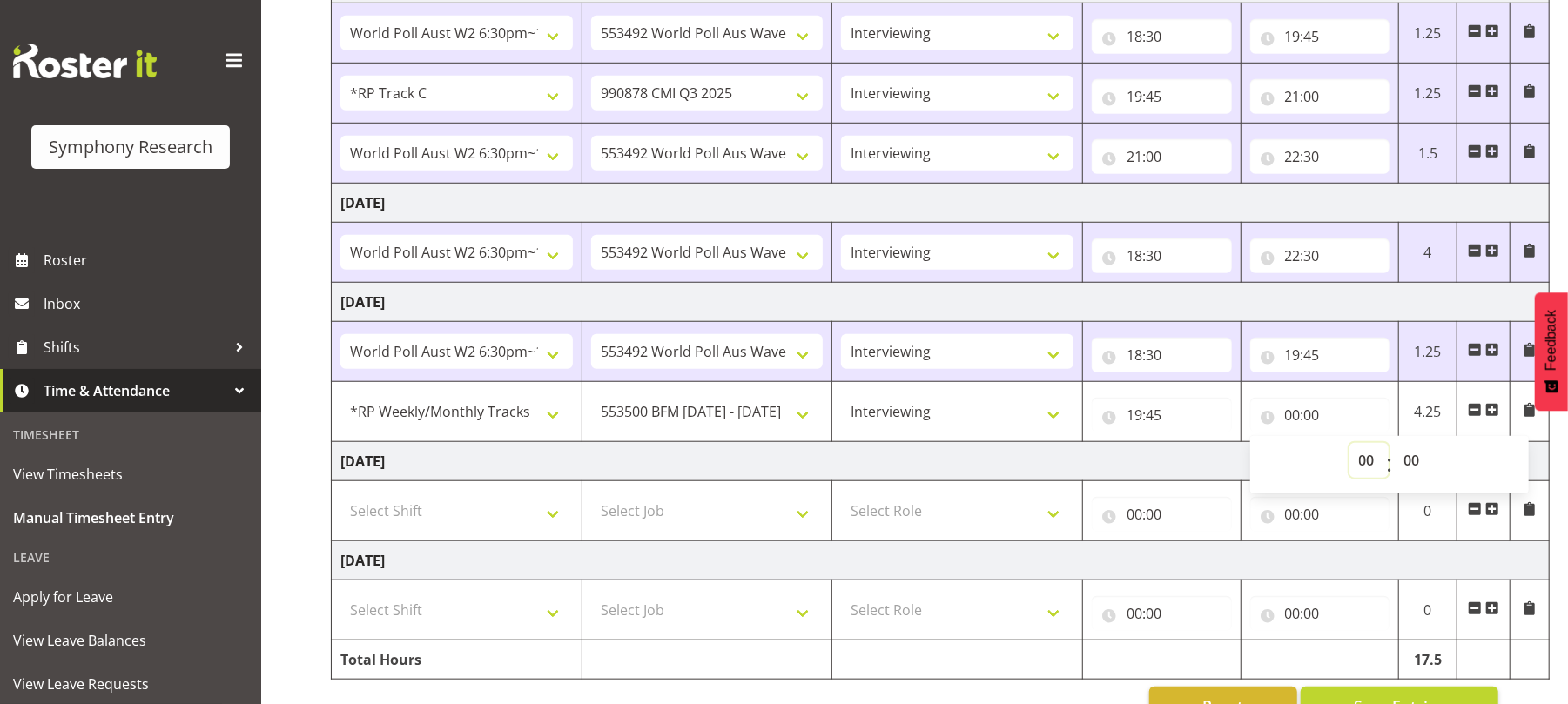
click at [1370, 432] on div "00:00 00 01 02 03 04 05 06 07 08 09 10 11 12 13 14 15 16 17 18 19 20 21 22 23 :…" at bounding box center [1321, 415] width 141 height 35
click at [1370, 432] on input "00:00" at bounding box center [1321, 415] width 141 height 35
click at [1366, 463] on select "00 01 02 03 04 05 06 07 08 09 10 11 12 13 14 15 16 17 18 19 20 21 22 23" at bounding box center [1369, 461] width 39 height 35
select select "19"
click at [1350, 450] on select "00 01 02 03 04 05 06 07 08 09 10 11 12 13 14 15 16 17 18 19 20 21 22 23" at bounding box center [1369, 461] width 39 height 35
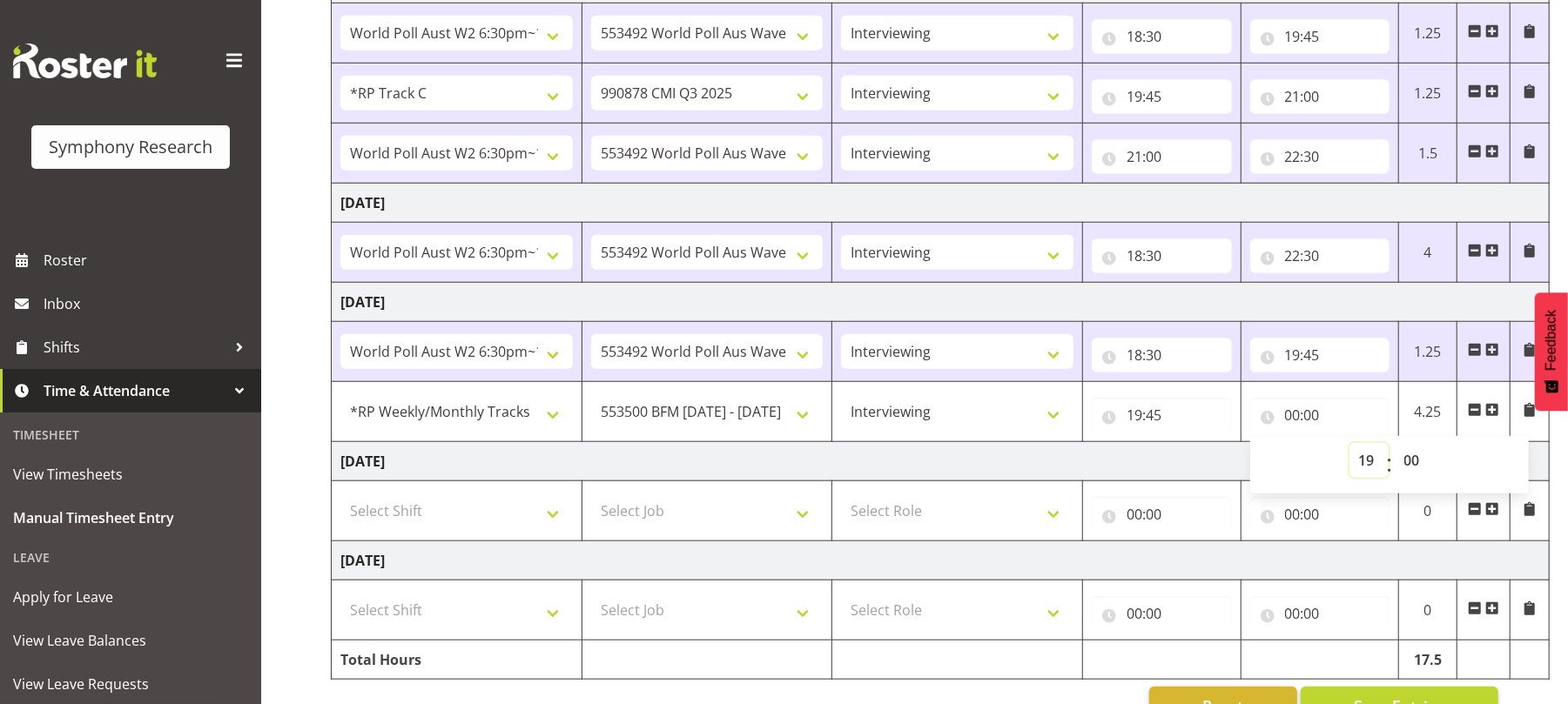
type input "19:00"
click at [1409, 468] on select "00 01 02 03 04 05 06 07 08 09 10 11 12 13 14 15 16 17 18 19 20 21 22 23 24 25 2…" at bounding box center [1415, 461] width 39 height 35
select select "50"
click at [1395, 450] on select "00 01 02 03 04 05 06 07 08 09 10 11 12 13 14 15 16 17 18 19 20 21 22 23 24 25 2…" at bounding box center [1415, 461] width 39 height 35
type input "19:50"
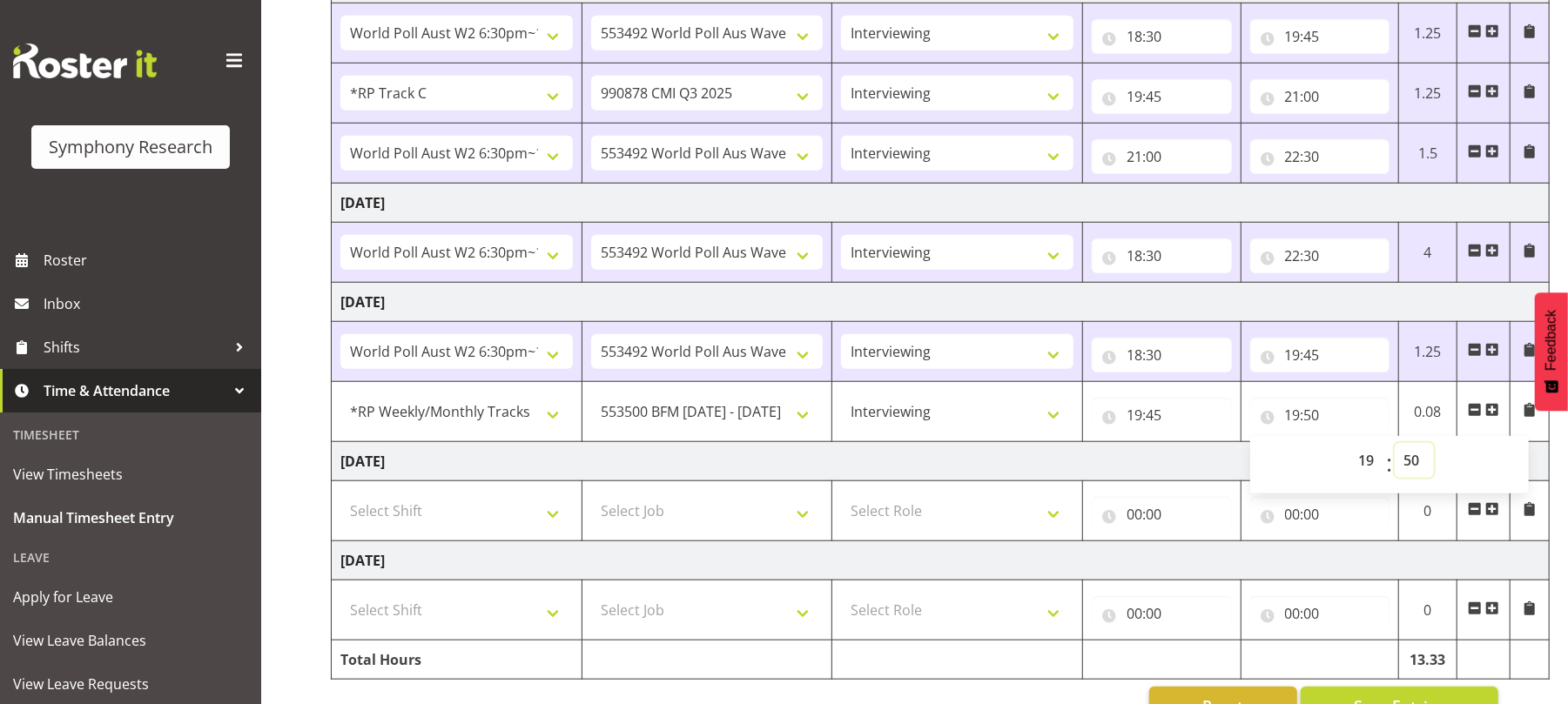
scroll to position [990, 0]
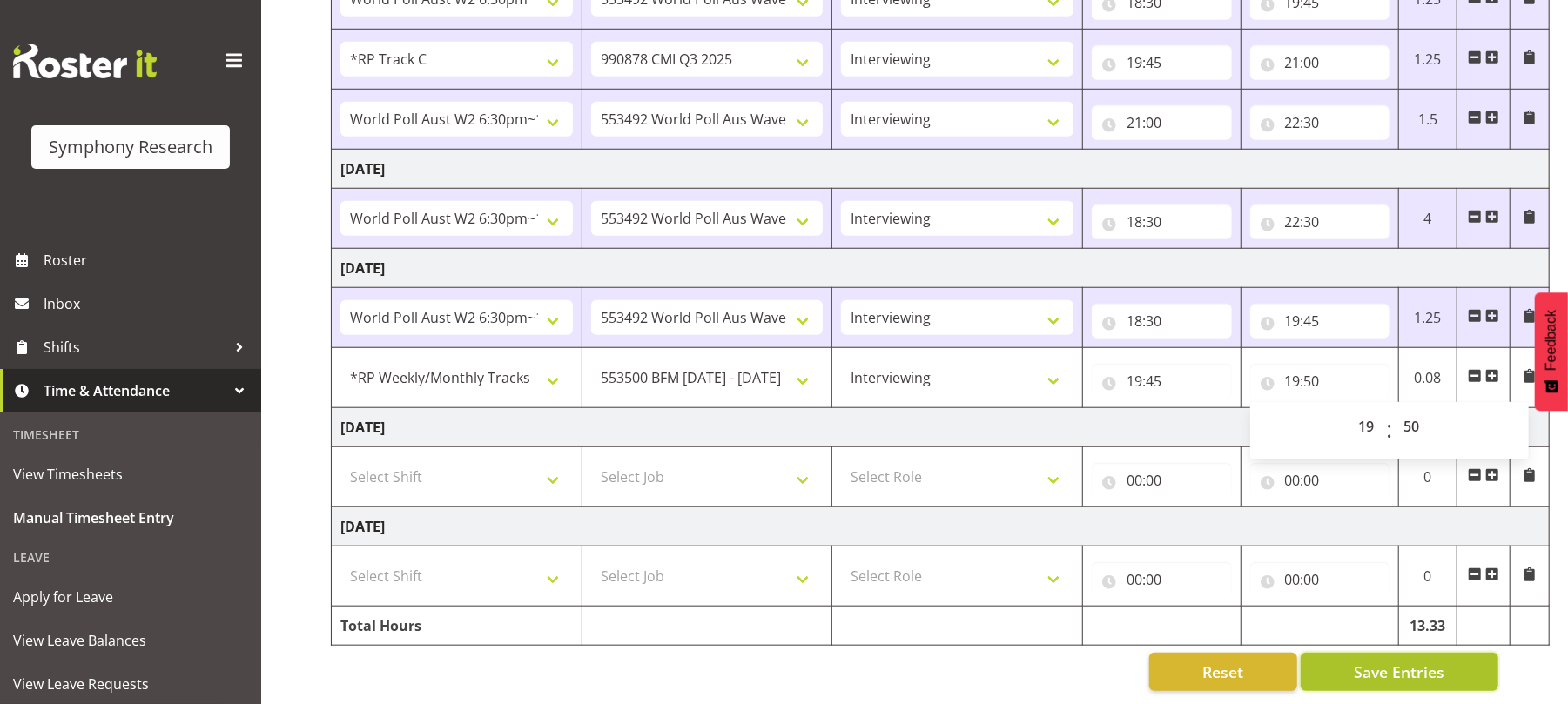
click at [1384, 660] on span "Save Entries" at bounding box center [1399, 671] width 90 height 22
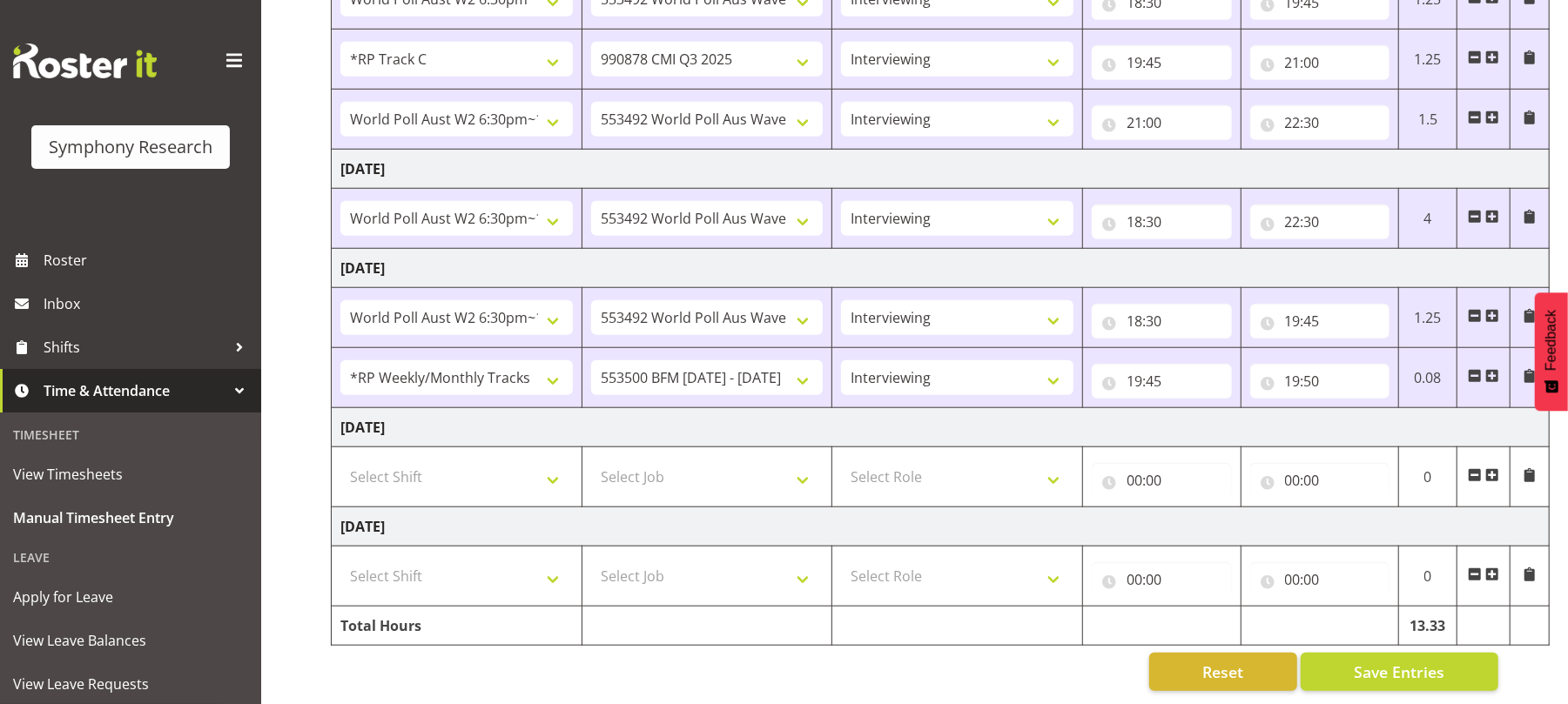
click at [1492, 369] on span at bounding box center [1492, 376] width 14 height 14
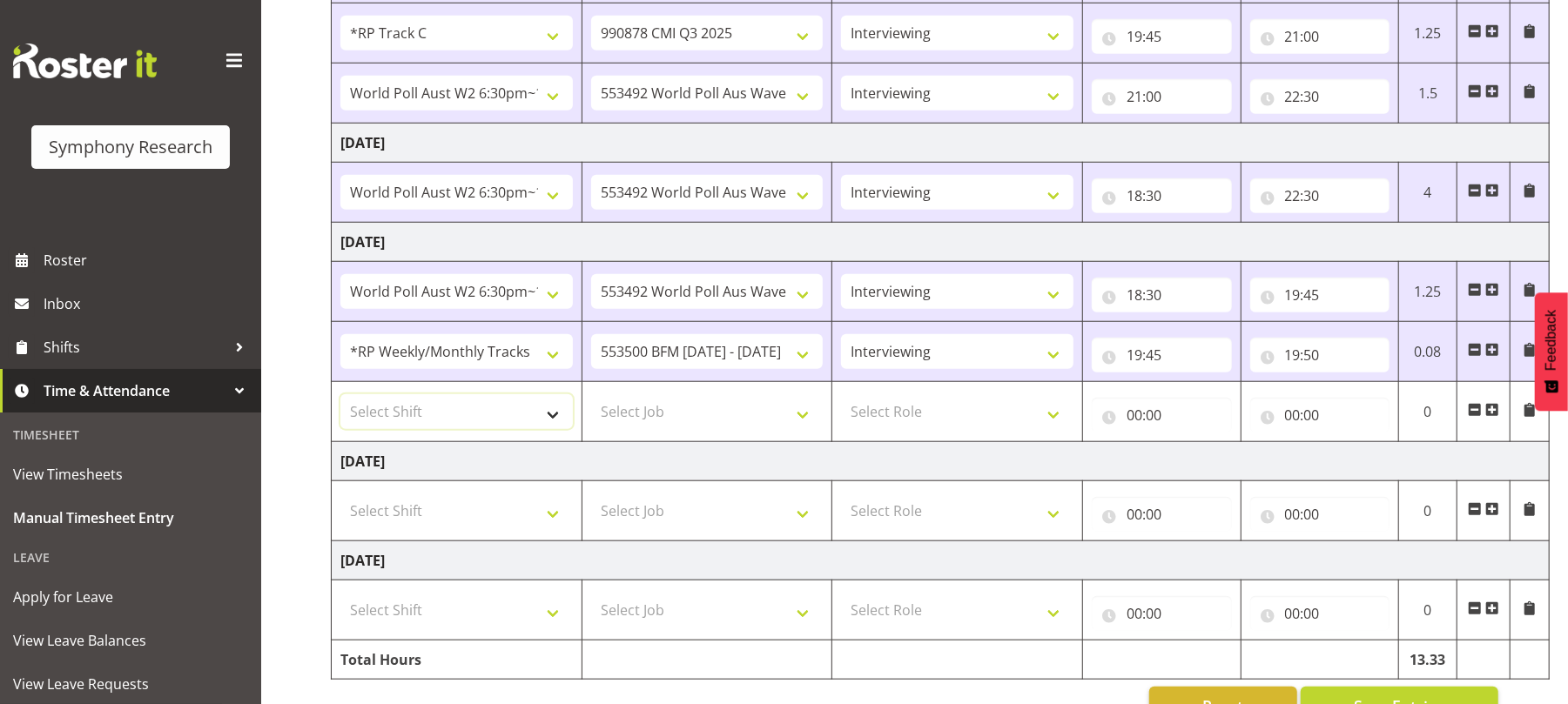
click at [556, 423] on select "Select Shift !!Project Briefing (Job to be assigned) !!Weekend Residential (Ros…" at bounding box center [457, 412] width 233 height 35
select select "56692"
click at [341, 401] on select "Select Shift !!Project Briefing (Job to be assigned) !!Weekend Residential (Ros…" at bounding box center [457, 412] width 233 height 35
click at [812, 422] on select "Select Job 550060 IF Admin 553492 World Poll Aus Wave 2 Main 2025 553500 BFM [D…" at bounding box center [707, 412] width 233 height 35
select select "10499"
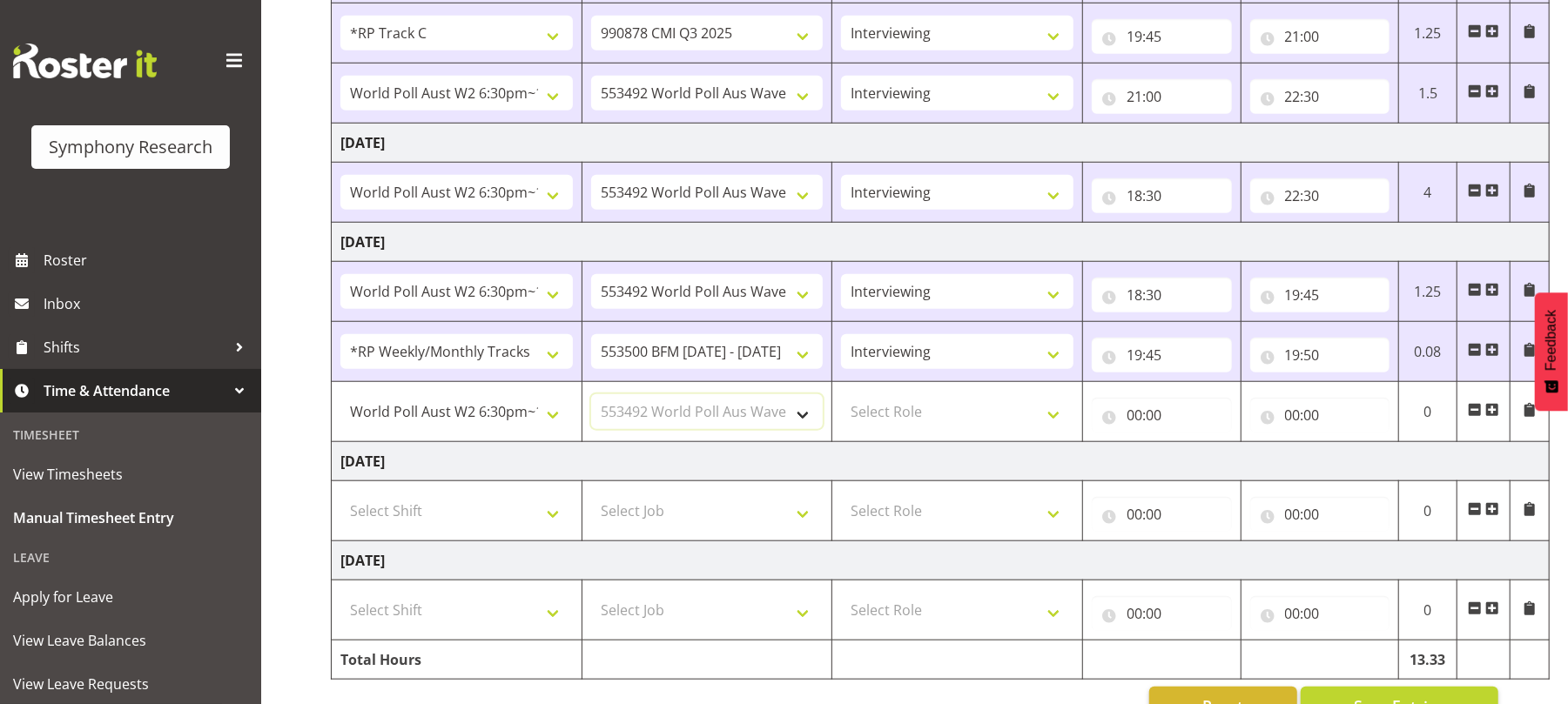
click at [591, 401] on select "Select Job 550060 IF Admin 553492 World Poll Aus Wave 2 Main 2025 553500 BFM [D…" at bounding box center [707, 412] width 233 height 35
click at [1053, 429] on select "Select Role Briefing Interviewing" at bounding box center [958, 412] width 233 height 35
select select "47"
click at [841, 401] on select "Select Role Briefing Interviewing" at bounding box center [958, 412] width 233 height 35
click at [1133, 427] on input "00:00" at bounding box center [1162, 415] width 141 height 35
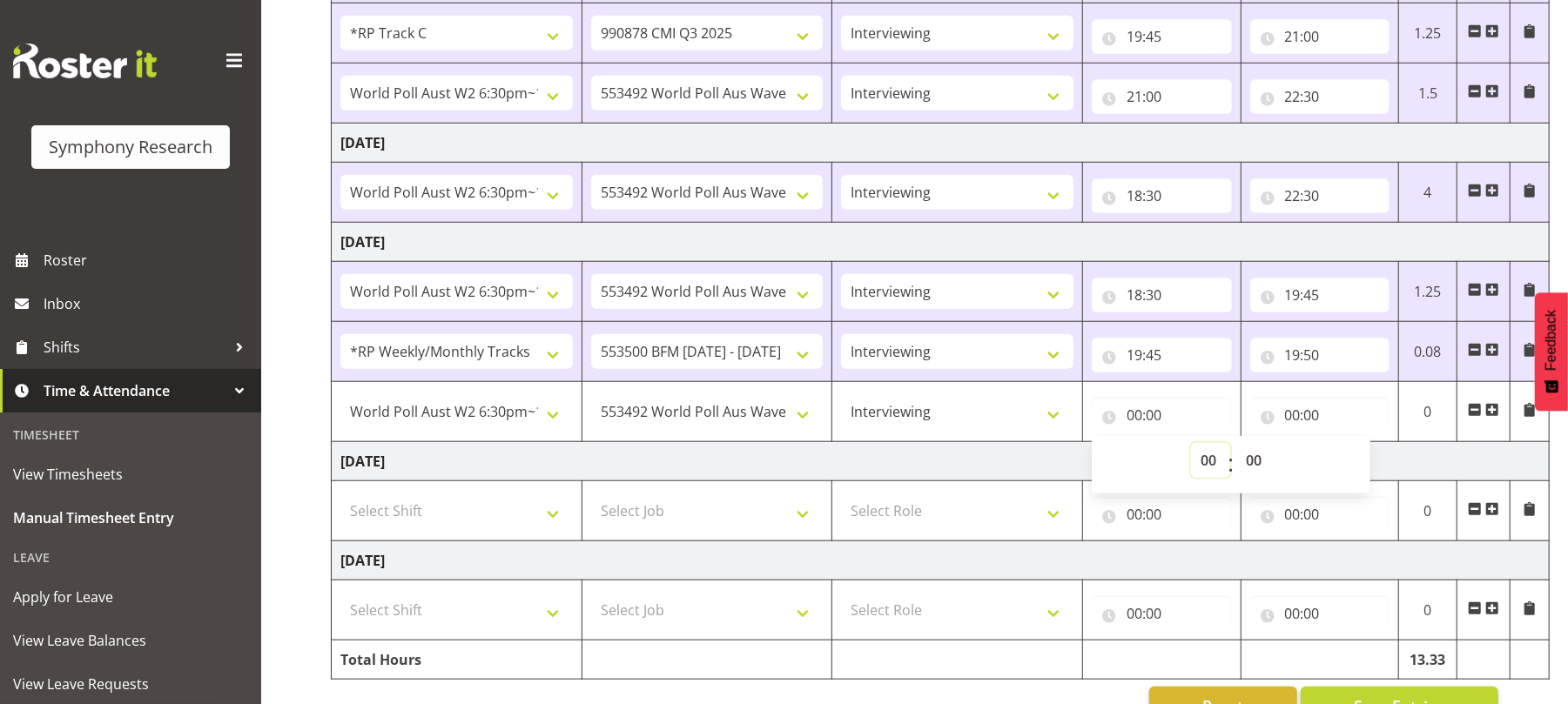
drag, startPoint x: 1200, startPoint y: 470, endPoint x: 1211, endPoint y: 423, distance: 48.3
click at [1211, 423] on div "00:00 00 01 02 03 04 05 06 07 08 09 10 11 12 13 14 15 16 17 18 19 20 21 22 23 :…" at bounding box center [1162, 415] width 141 height 35
click at [1211, 423] on input "00:00" at bounding box center [1162, 415] width 141 height 35
click at [1210, 462] on select "00 01 02 03 04 05 06 07 08 09 10 11 12 13 14 15 16 17 18 19 20 21 22 23" at bounding box center [1211, 461] width 39 height 35
select select "19"
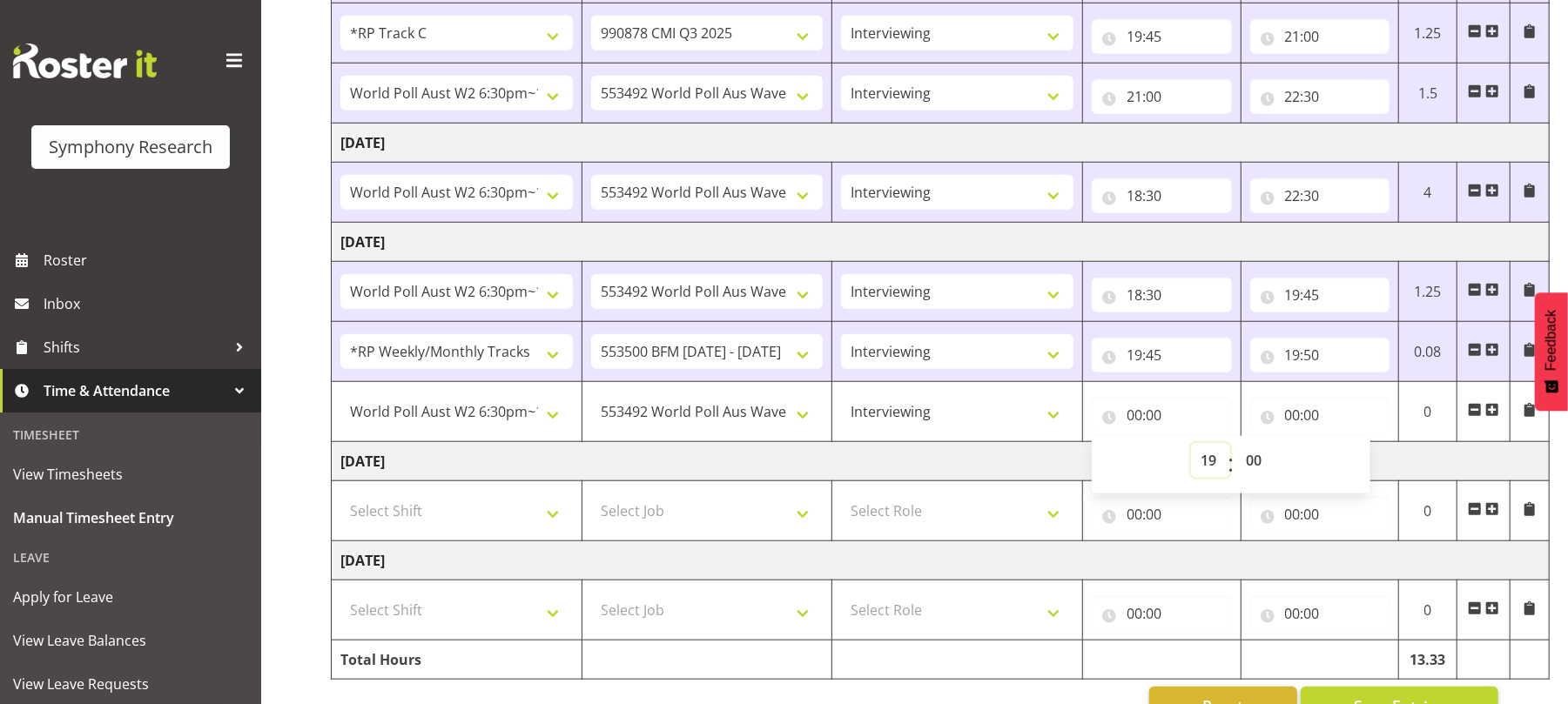
click at [1192, 450] on select "00 01 02 03 04 05 06 07 08 09 10 11 12 13 14 15 16 17 18 19 20 21 22 23" at bounding box center [1211, 461] width 39 height 35
type input "19:00"
click at [1259, 470] on select "00 01 02 03 04 05 06 07 08 09 10 11 12 13 14 15 16 17 18 19 20 21 22 23 24 25 2…" at bounding box center [1257, 461] width 39 height 35
select select "50"
click at [1237, 450] on select "00 01 02 03 04 05 06 07 08 09 10 11 12 13 14 15 16 17 18 19 20 21 22 23 24 25 2…" at bounding box center [1257, 461] width 39 height 35
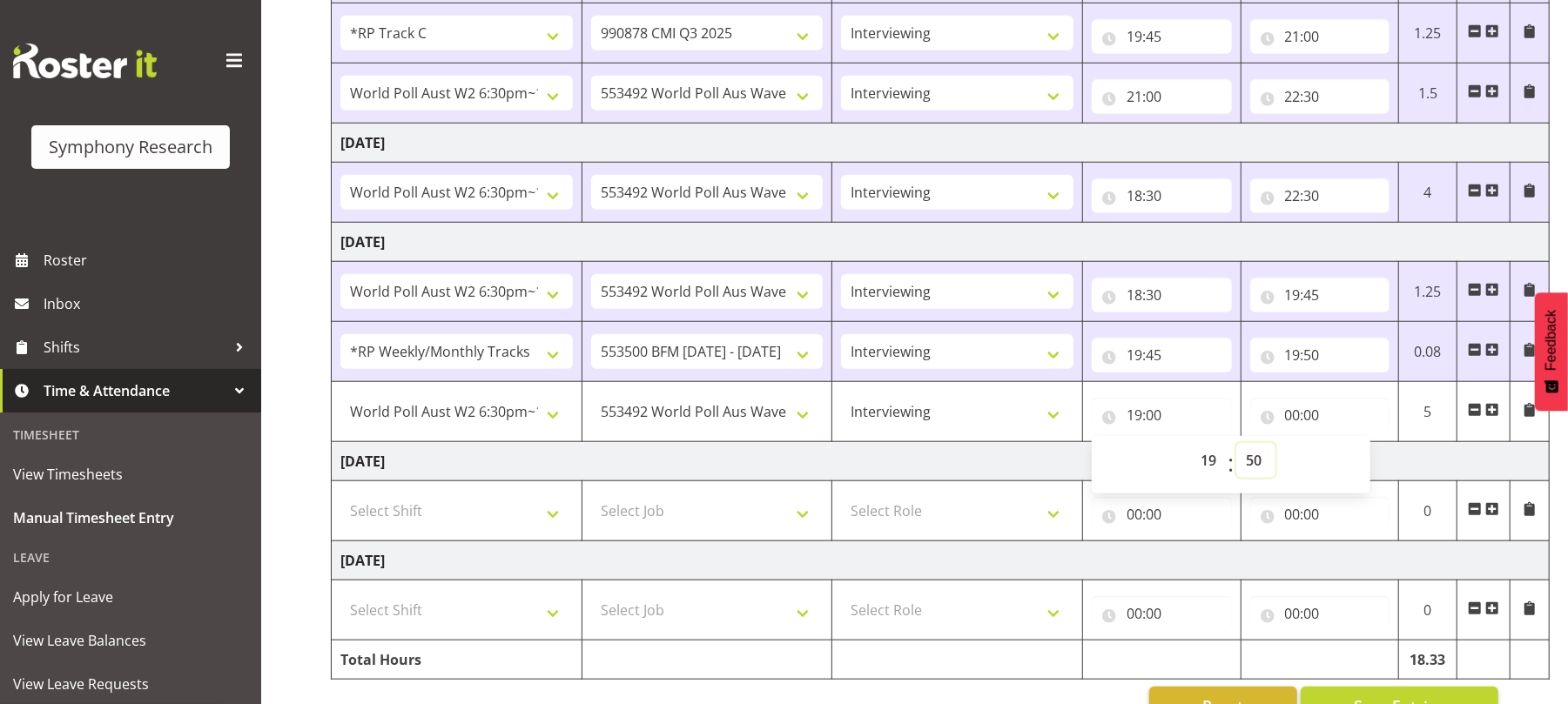
type input "19:50"
click at [1294, 432] on input "00:00" at bounding box center [1321, 415] width 141 height 35
click at [1366, 466] on select "00 01 02 03 04 05 06 07 08 09 10 11 12 13 14 15 16 17 18 19 20 21 22 23" at bounding box center [1369, 461] width 39 height 35
select select "22"
click at [1350, 450] on select "00 01 02 03 04 05 06 07 08 09 10 11 12 13 14 15 16 17 18 19 20 21 22 23" at bounding box center [1369, 461] width 39 height 35
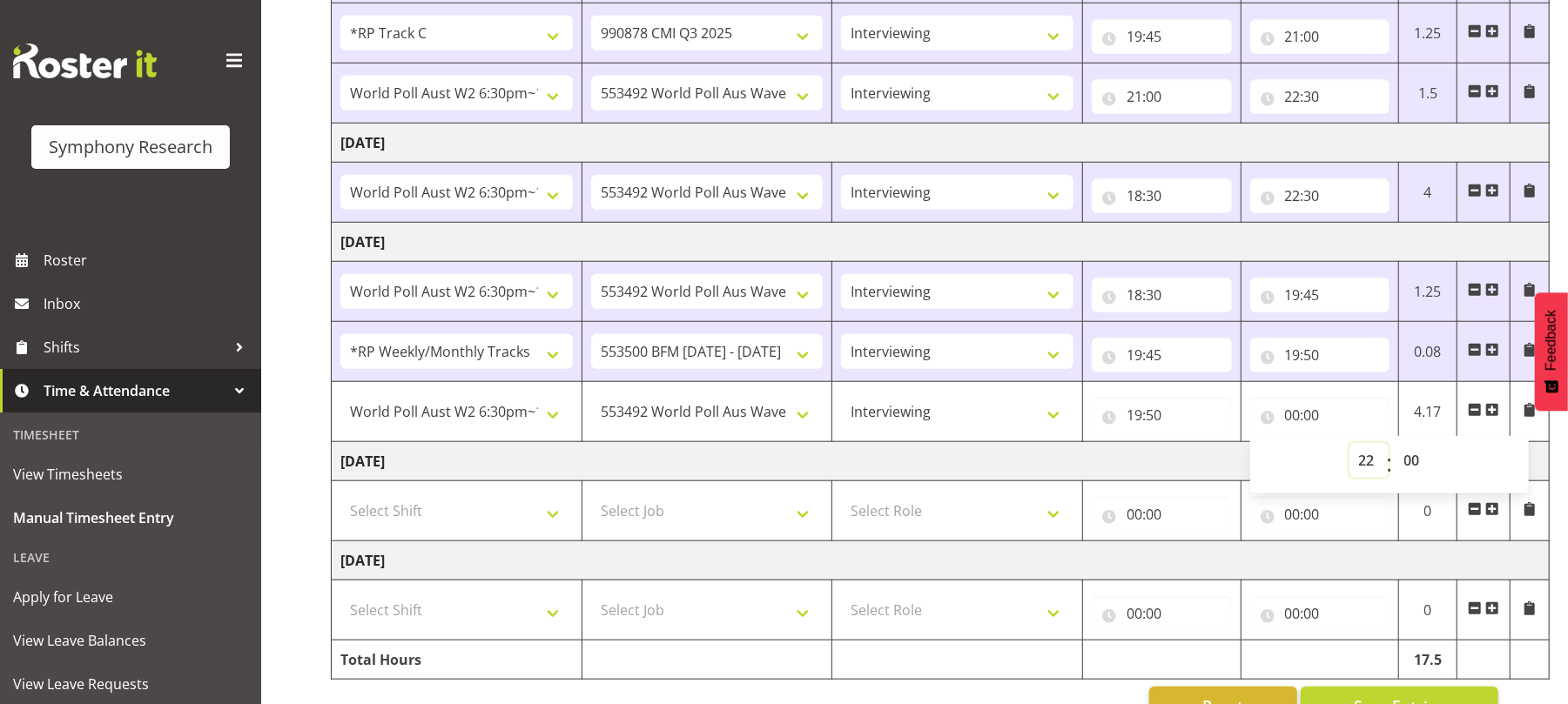
type input "22:00"
click at [1415, 467] on select "00 01 02 03 04 05 06 07 08 09 10 11 12 13 14 15 16 17 18 19 20 21 22 23 24 25 2…" at bounding box center [1415, 461] width 39 height 35
select select "30"
click at [1395, 450] on select "00 01 02 03 04 05 06 07 08 09 10 11 12 13 14 15 16 17 18 19 20 21 22 23 24 25 2…" at bounding box center [1415, 461] width 39 height 35
type input "22:30"
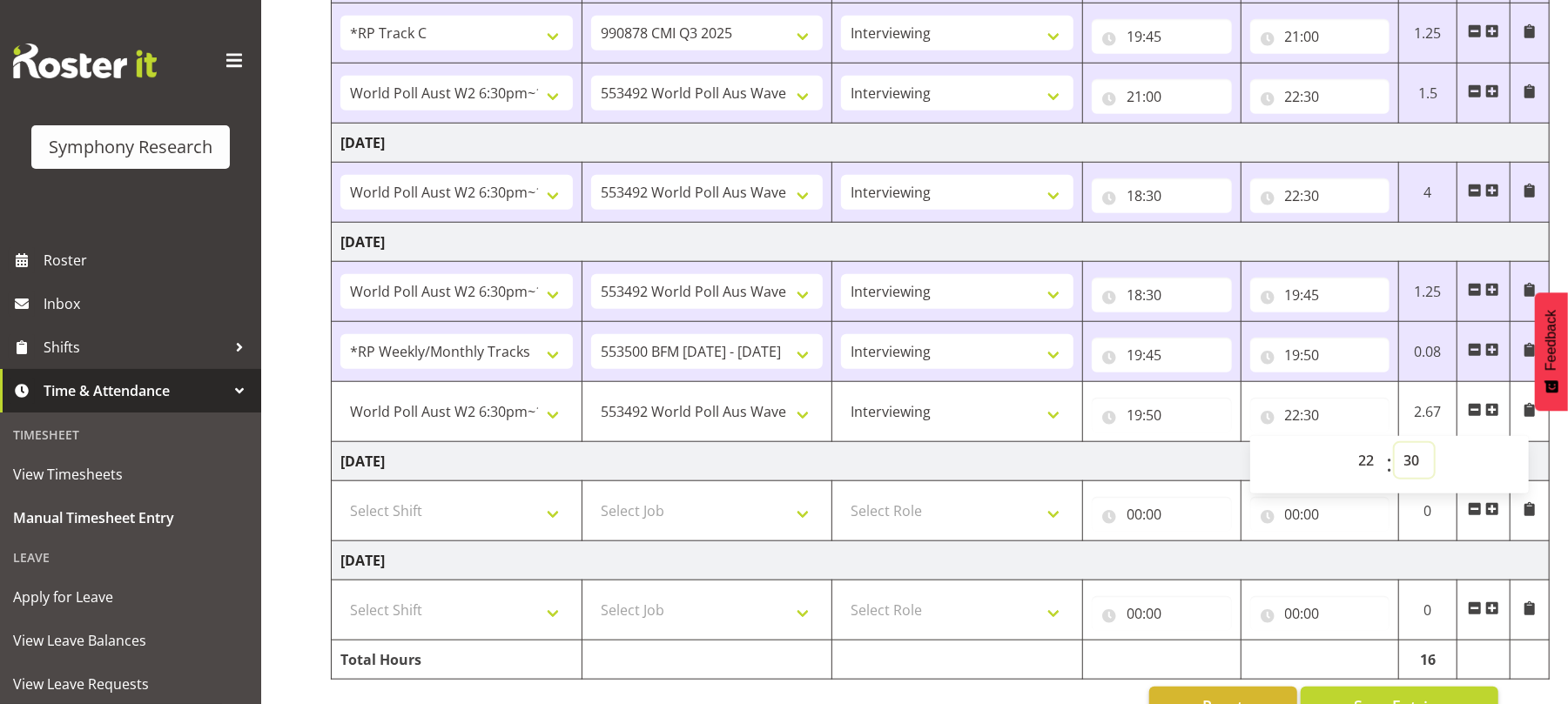
scroll to position [1049, 0]
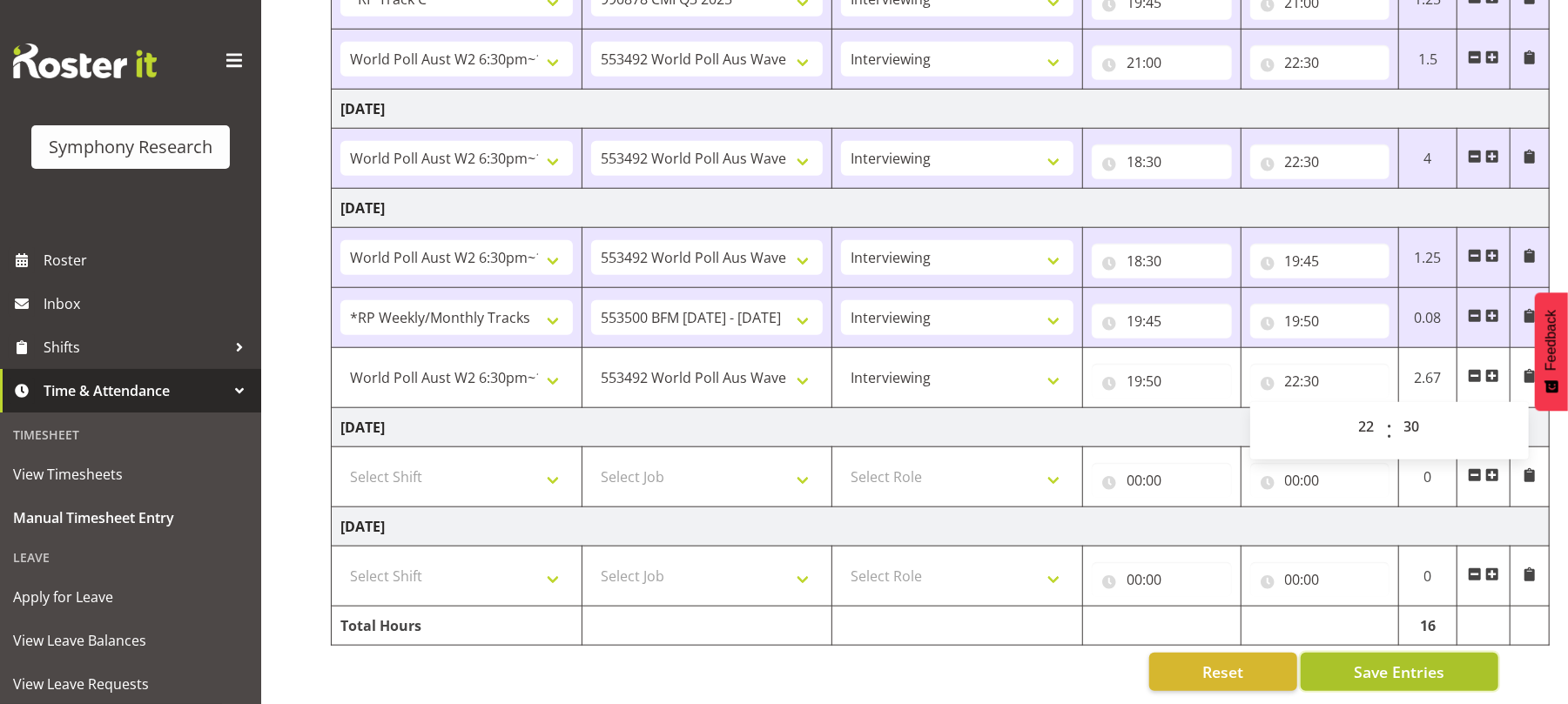
click at [1382, 661] on span "Save Entries" at bounding box center [1399, 671] width 90 height 22
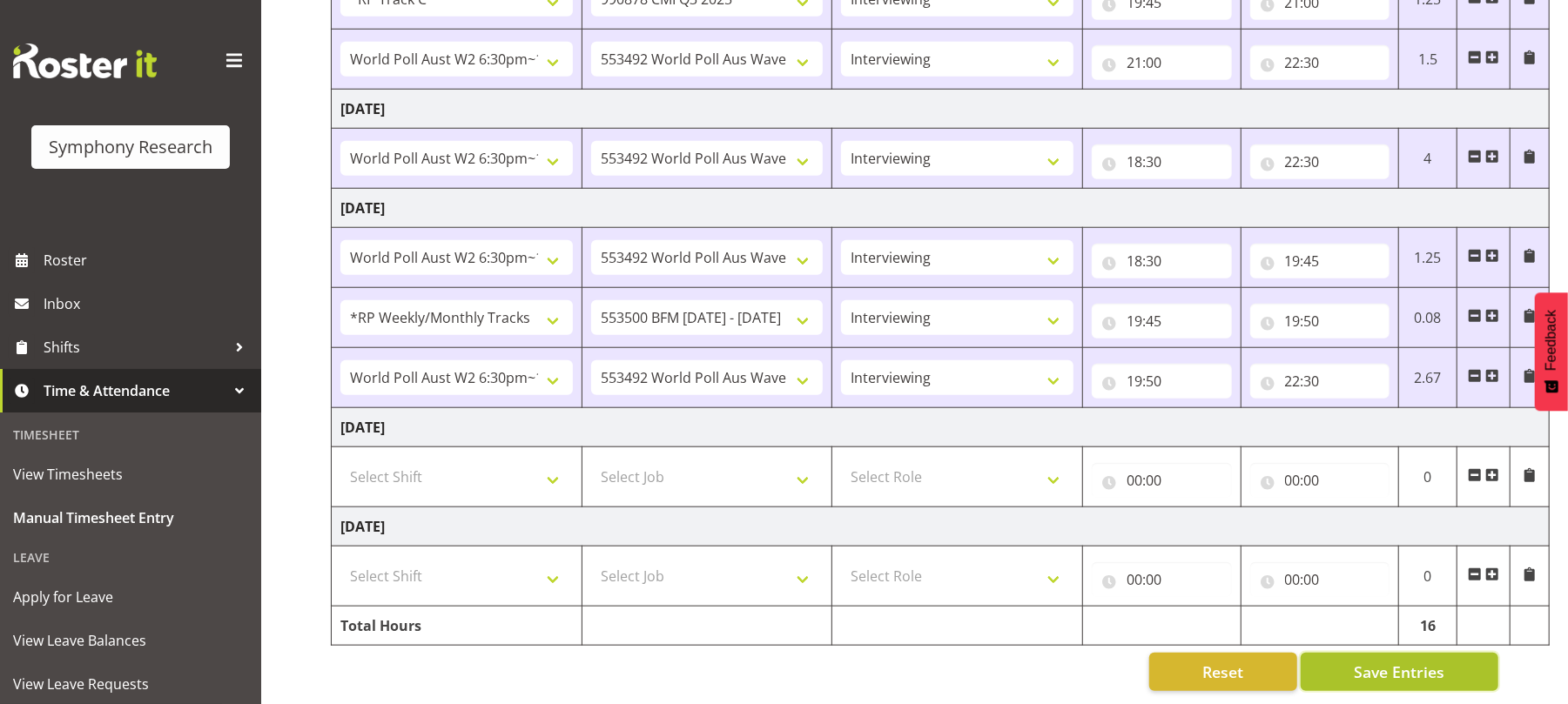
click at [1382, 661] on span "Save Entries" at bounding box center [1399, 671] width 90 height 22
click at [1388, 660] on span "Save Entries" at bounding box center [1399, 671] width 90 height 22
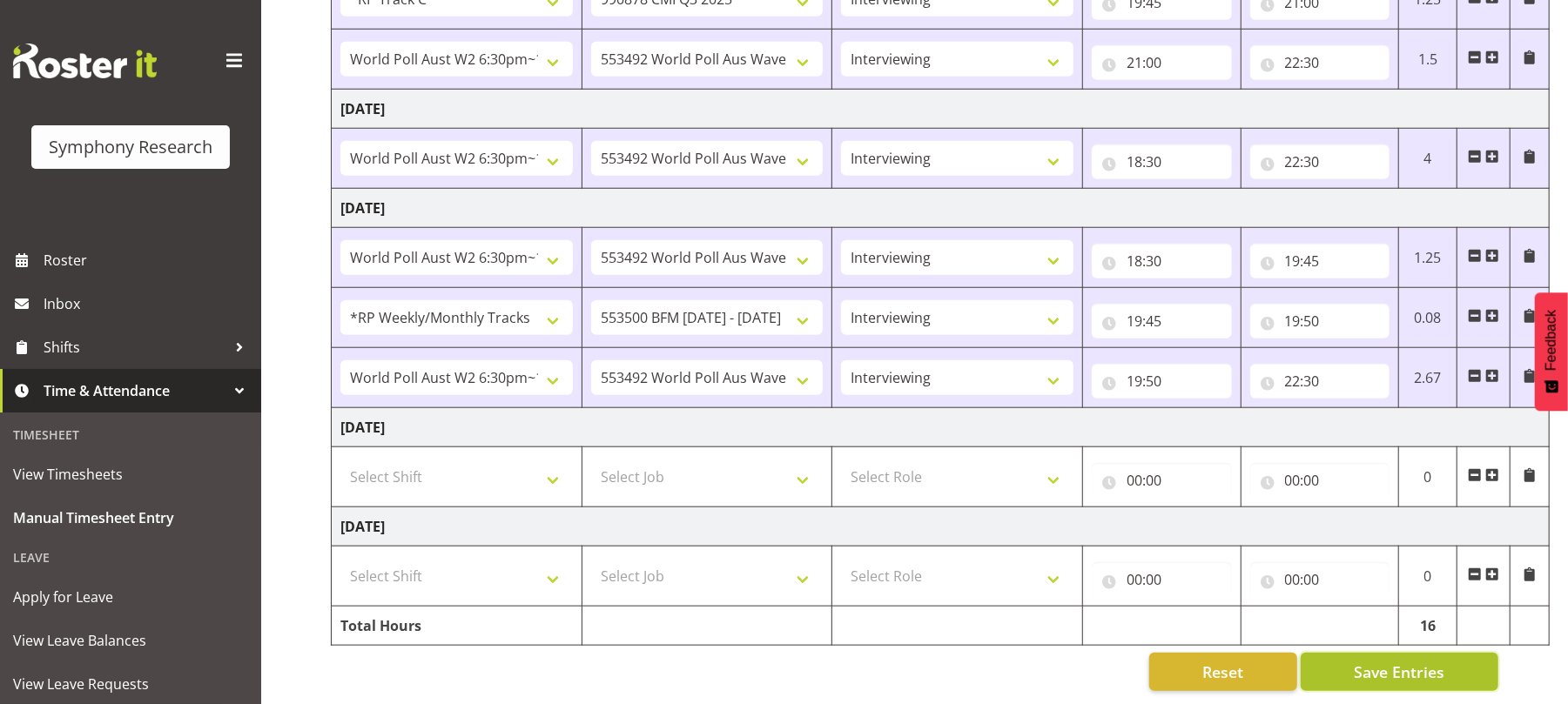
click at [1388, 660] on span "Save Entries" at bounding box center [1399, 671] width 90 height 22
click at [1397, 665] on span "Save Entries" at bounding box center [1399, 671] width 90 height 22
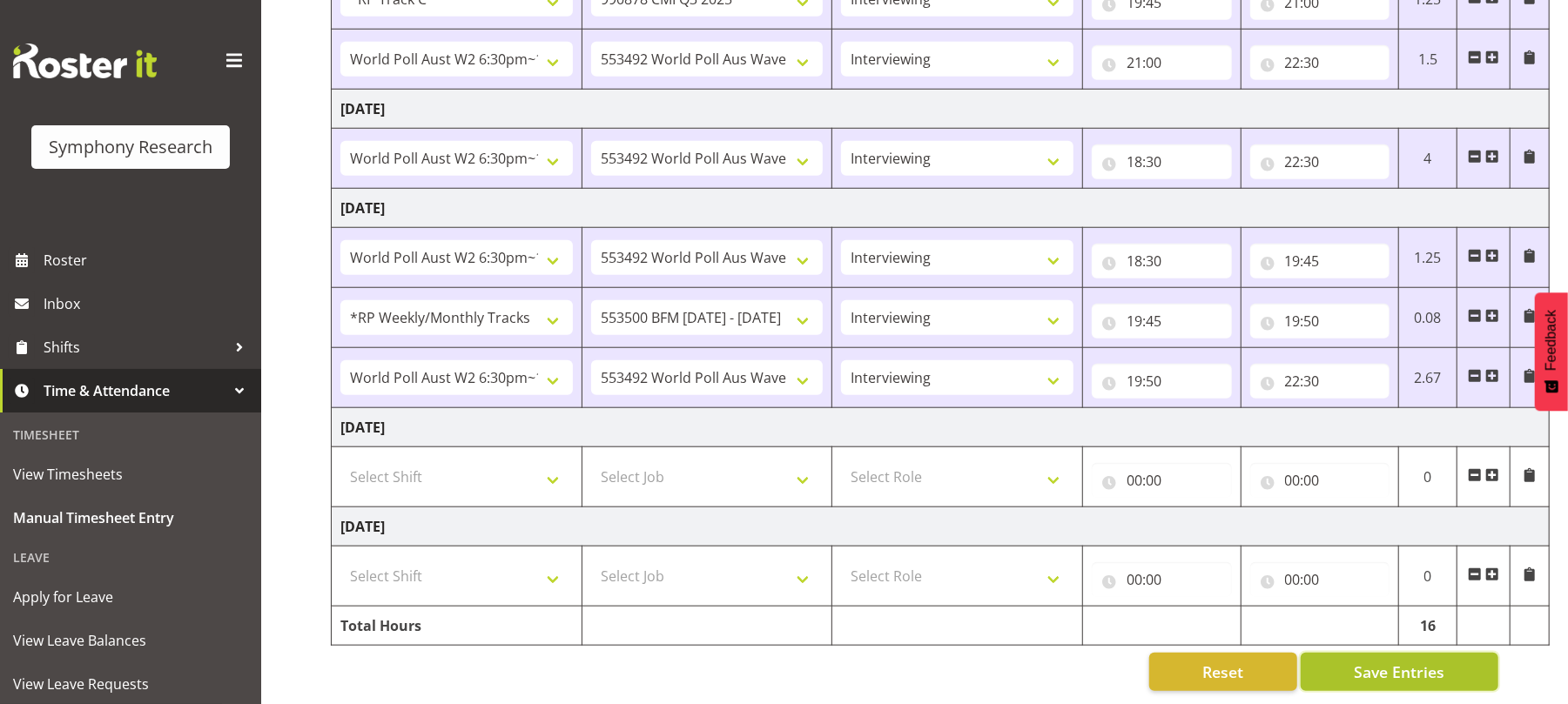
click at [1397, 665] on span "Save Entries" at bounding box center [1399, 671] width 90 height 22
click at [1384, 660] on span "Save Entries" at bounding box center [1399, 671] width 90 height 22
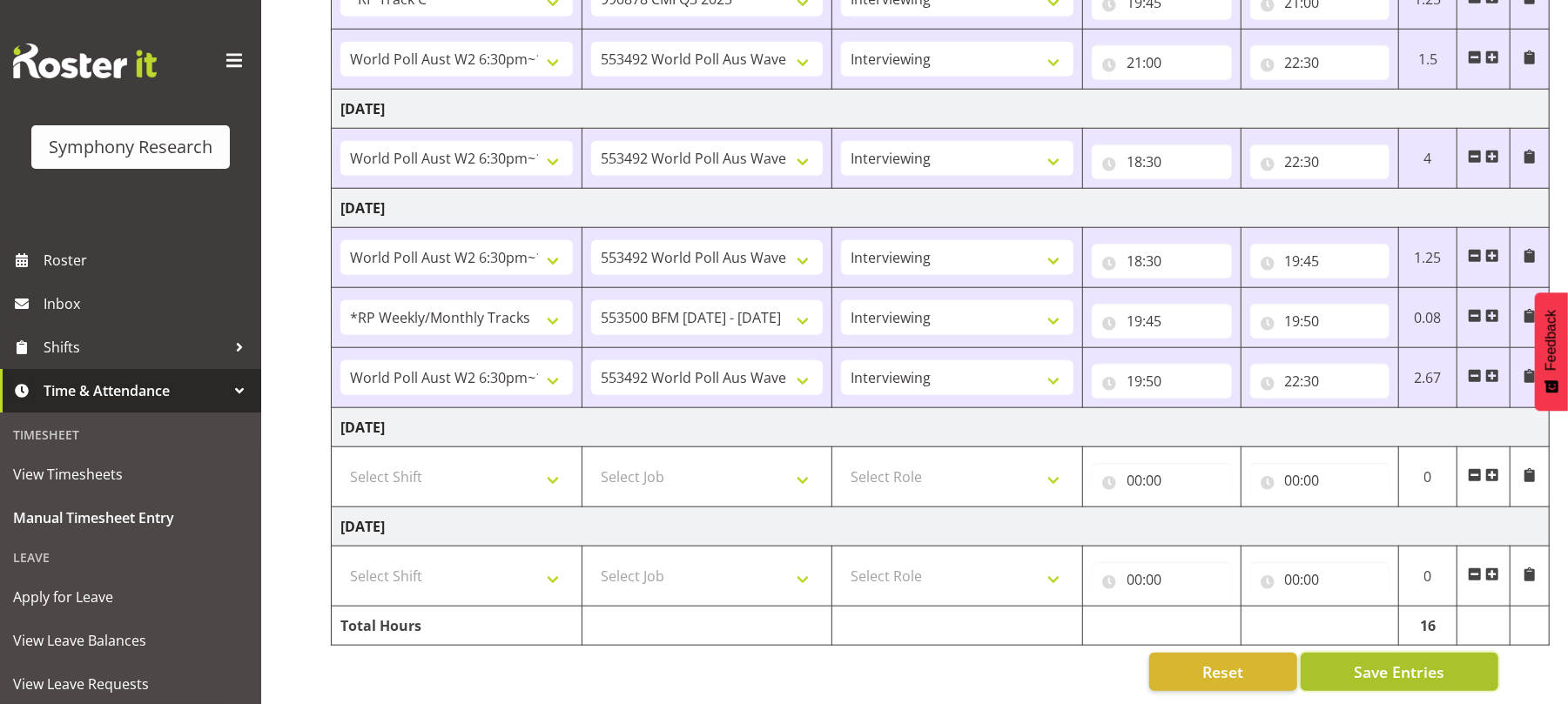
click at [1384, 660] on span "Save Entries" at bounding box center [1399, 671] width 90 height 22
click at [1364, 660] on span "Save Entries" at bounding box center [1399, 671] width 90 height 22
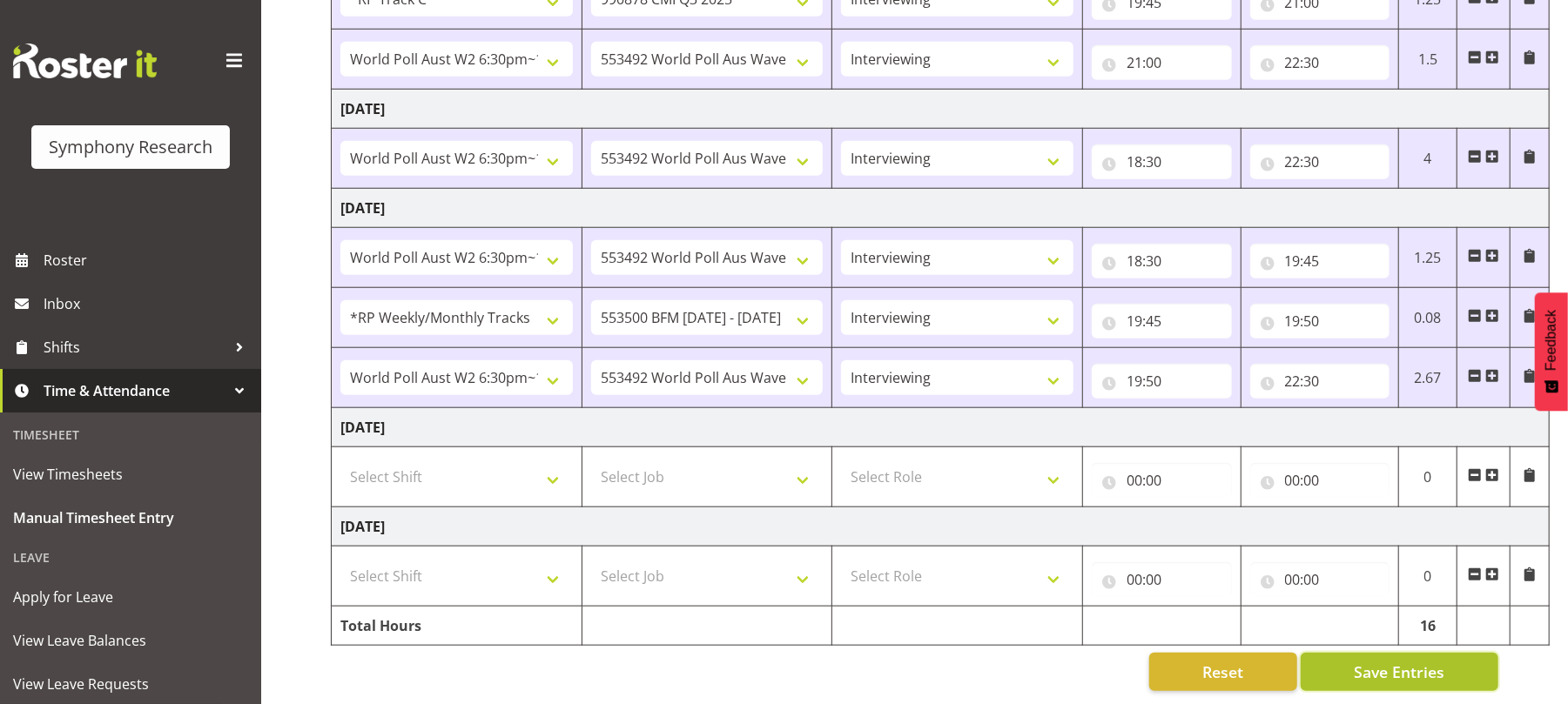
click at [1364, 660] on span "Save Entries" at bounding box center [1399, 671] width 90 height 22
click at [1387, 660] on span "Save Entries" at bounding box center [1399, 671] width 90 height 22
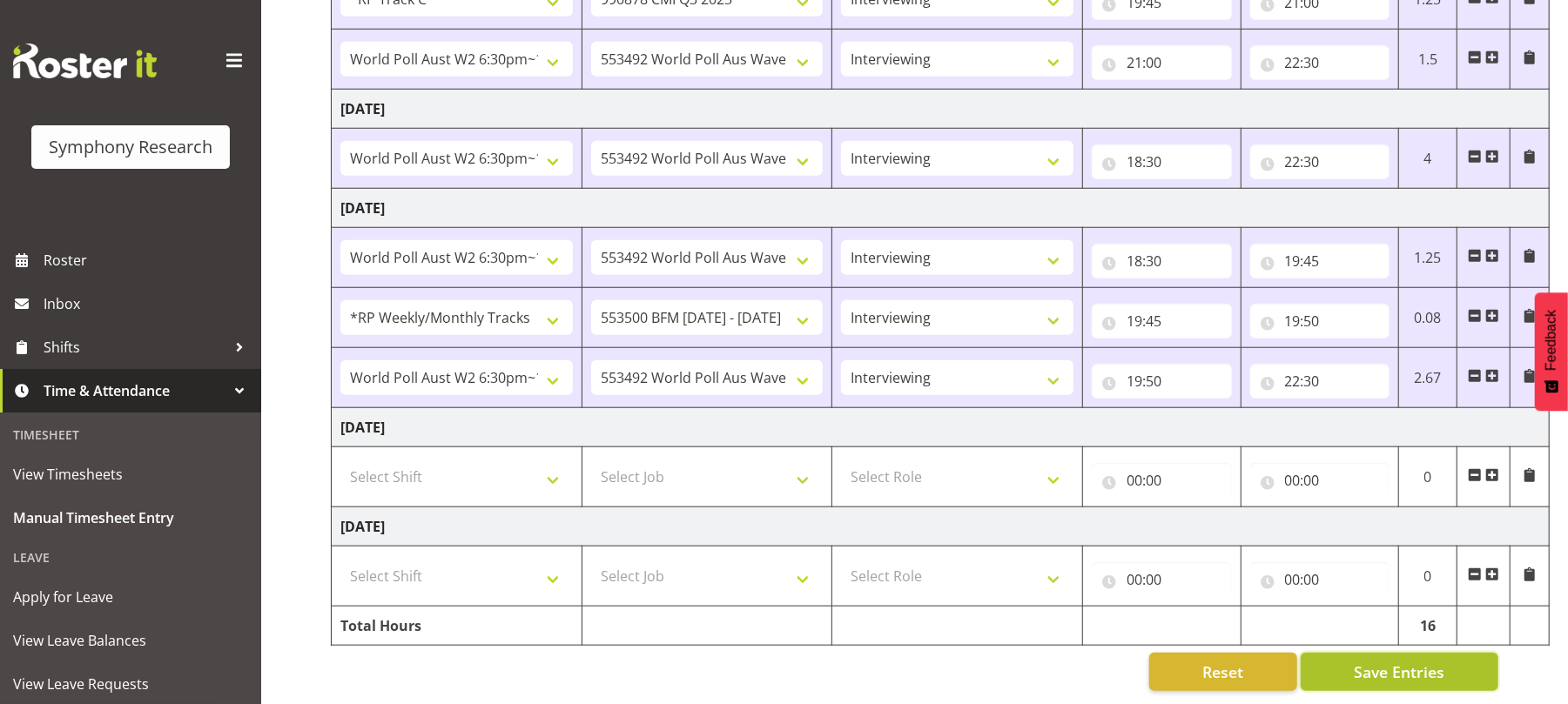
click at [1387, 660] on span "Save Entries" at bounding box center [1399, 671] width 90 height 22
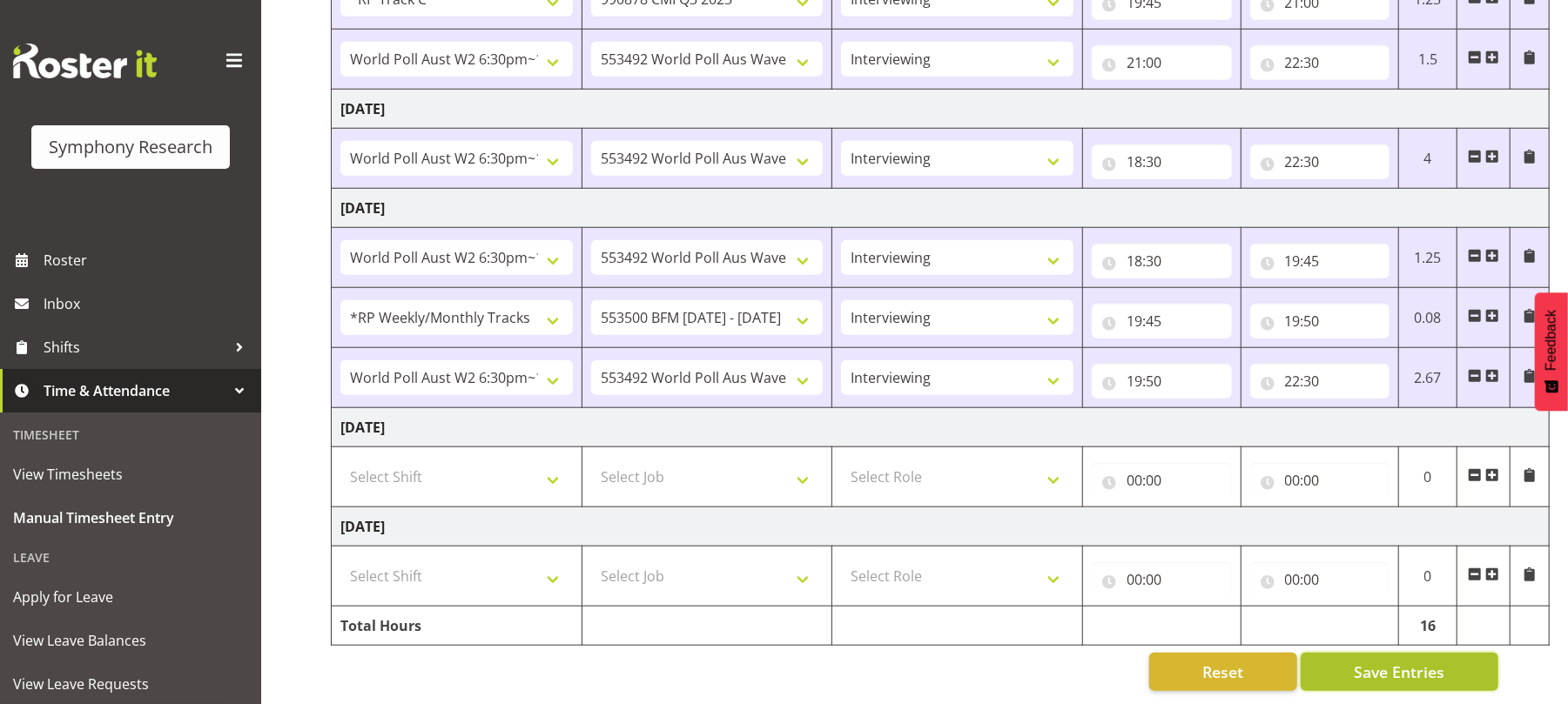
click at [1387, 660] on span "Save Entries" at bounding box center [1399, 671] width 90 height 22
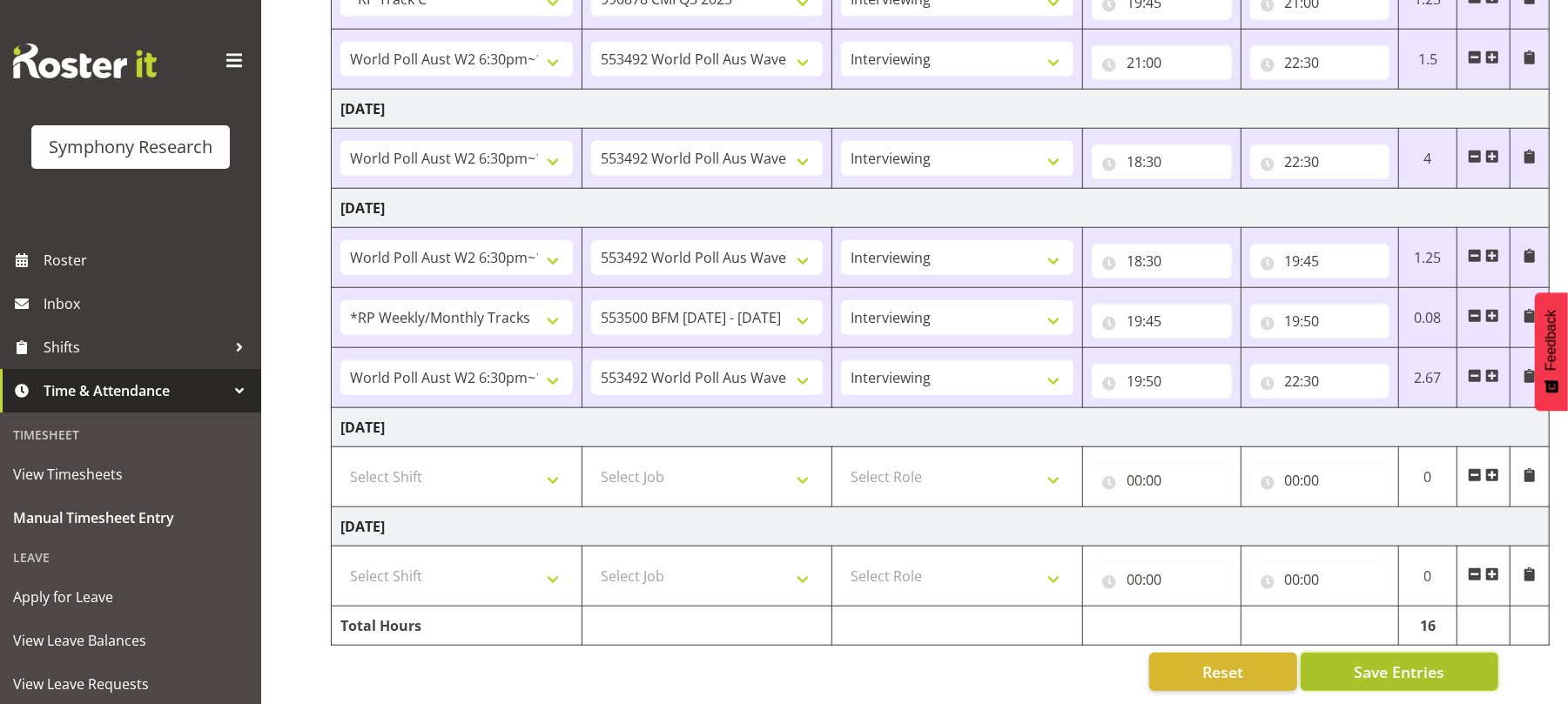
click at [1383, 660] on span "Save Entries" at bounding box center [1399, 671] width 90 height 22
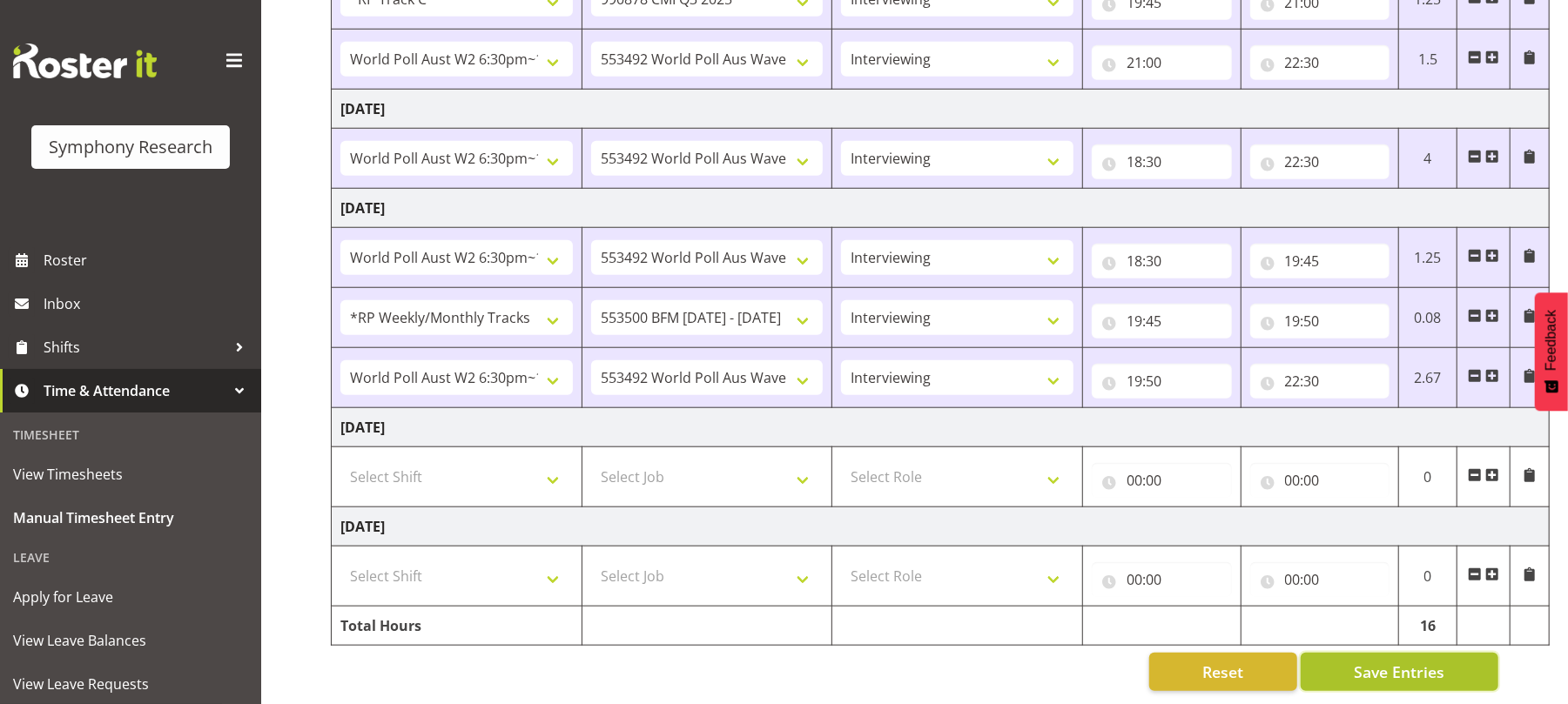
click at [1383, 660] on span "Save Entries" at bounding box center [1399, 671] width 90 height 22
click at [1390, 660] on span "Save Entries" at bounding box center [1399, 671] width 90 height 22
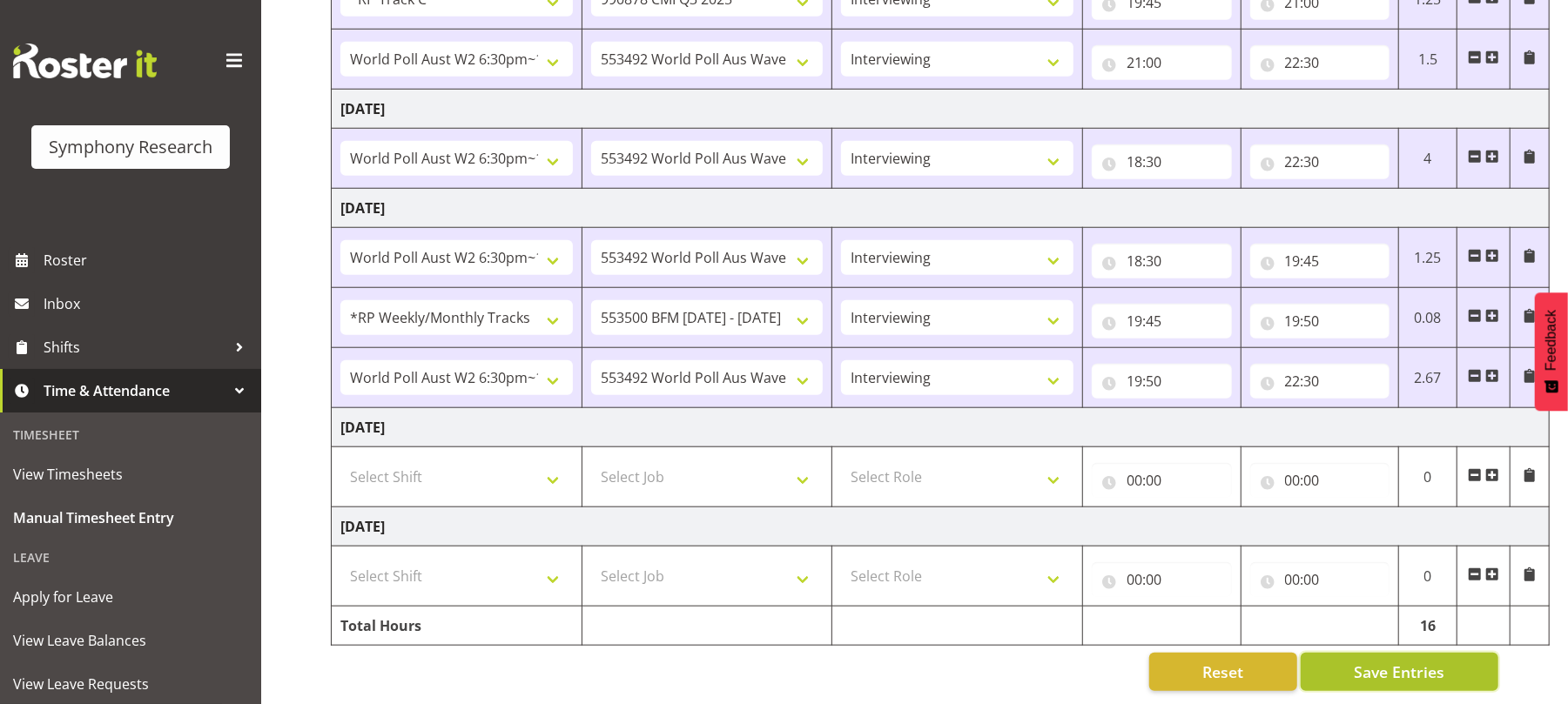
click at [1390, 660] on span "Save Entries" at bounding box center [1399, 671] width 90 height 22
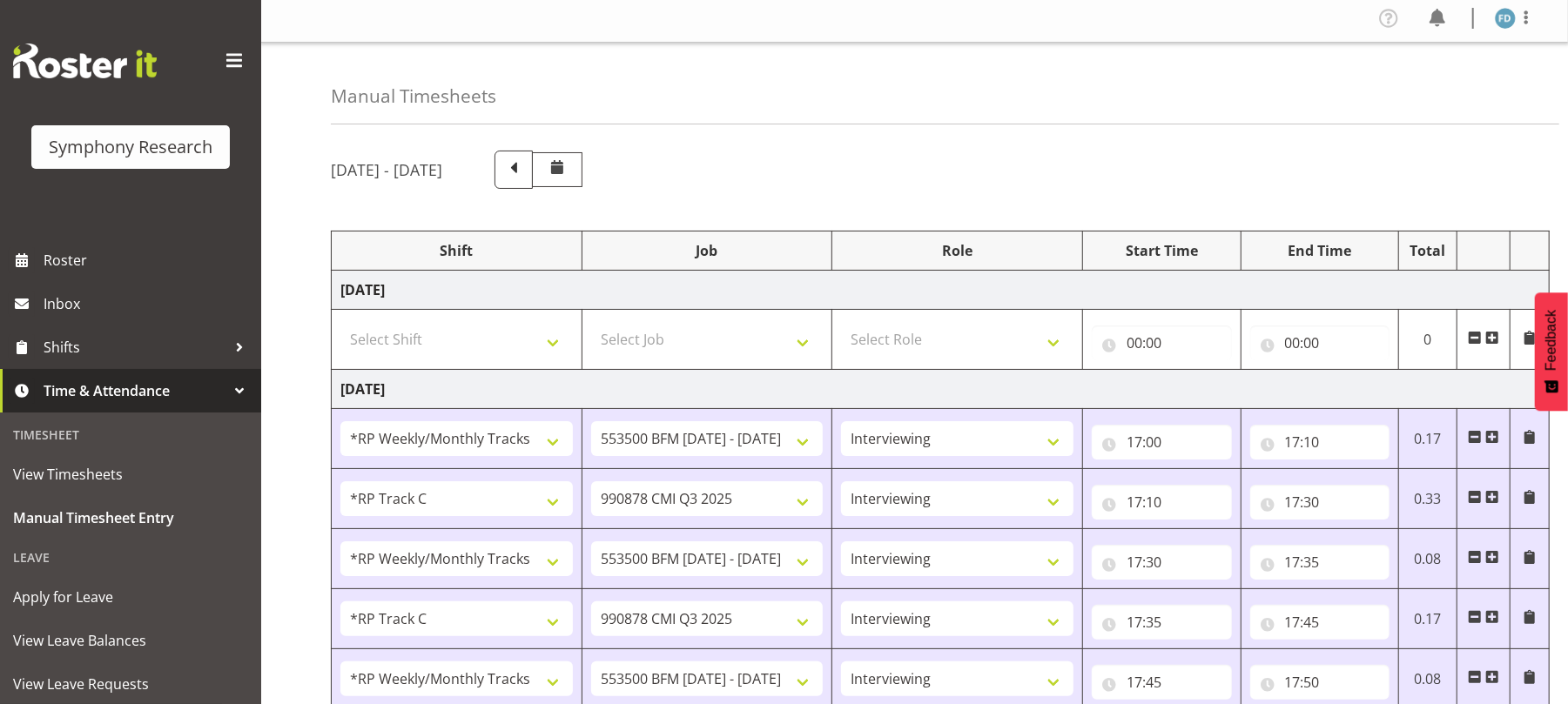
scroll to position [0, 0]
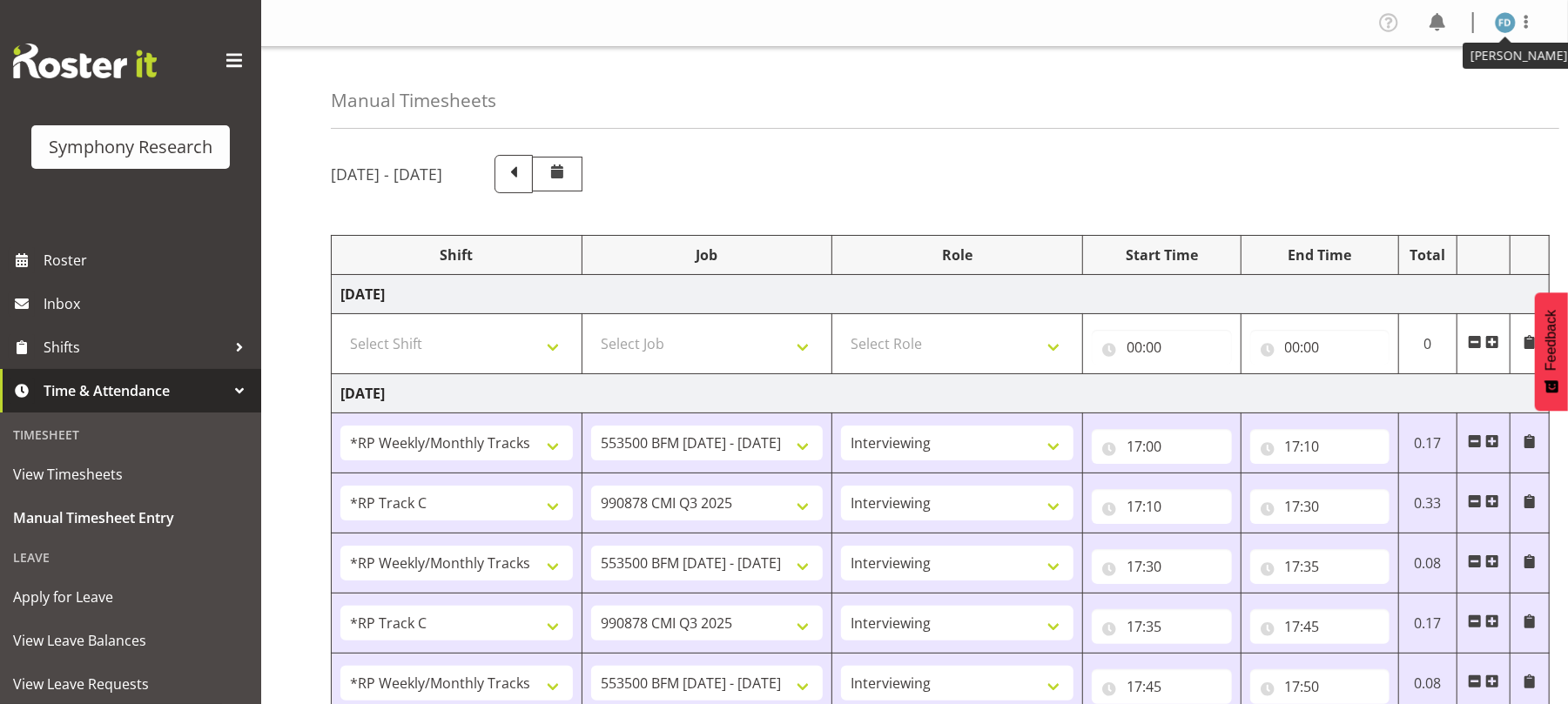
click at [1503, 24] on img at bounding box center [1506, 23] width 21 height 21
click at [1424, 88] on link "Log Out" at bounding box center [1454, 91] width 167 height 31
